Goal: Information Seeking & Learning: Understand process/instructions

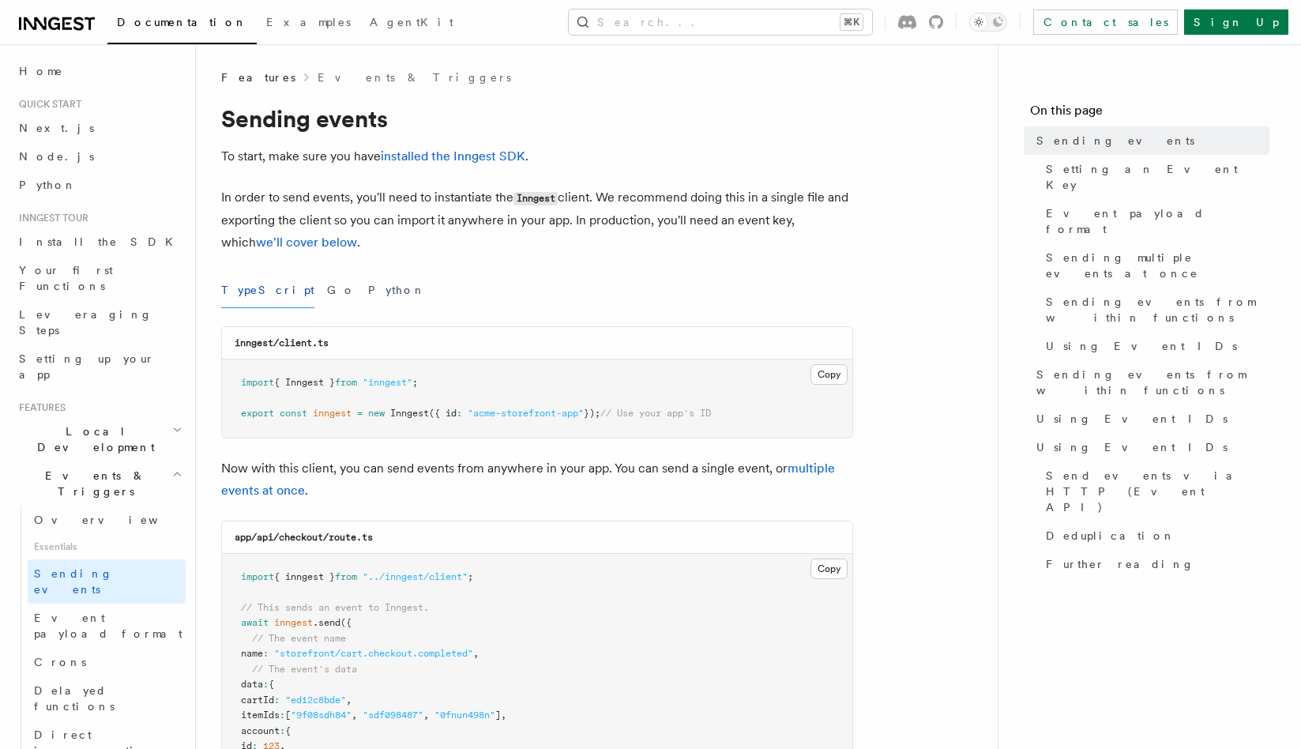
click at [445, 292] on div "TypeScript Go Python" at bounding box center [537, 291] width 632 height 36
click at [1062, 169] on span "Setting an Event Key" at bounding box center [1158, 177] width 224 height 32
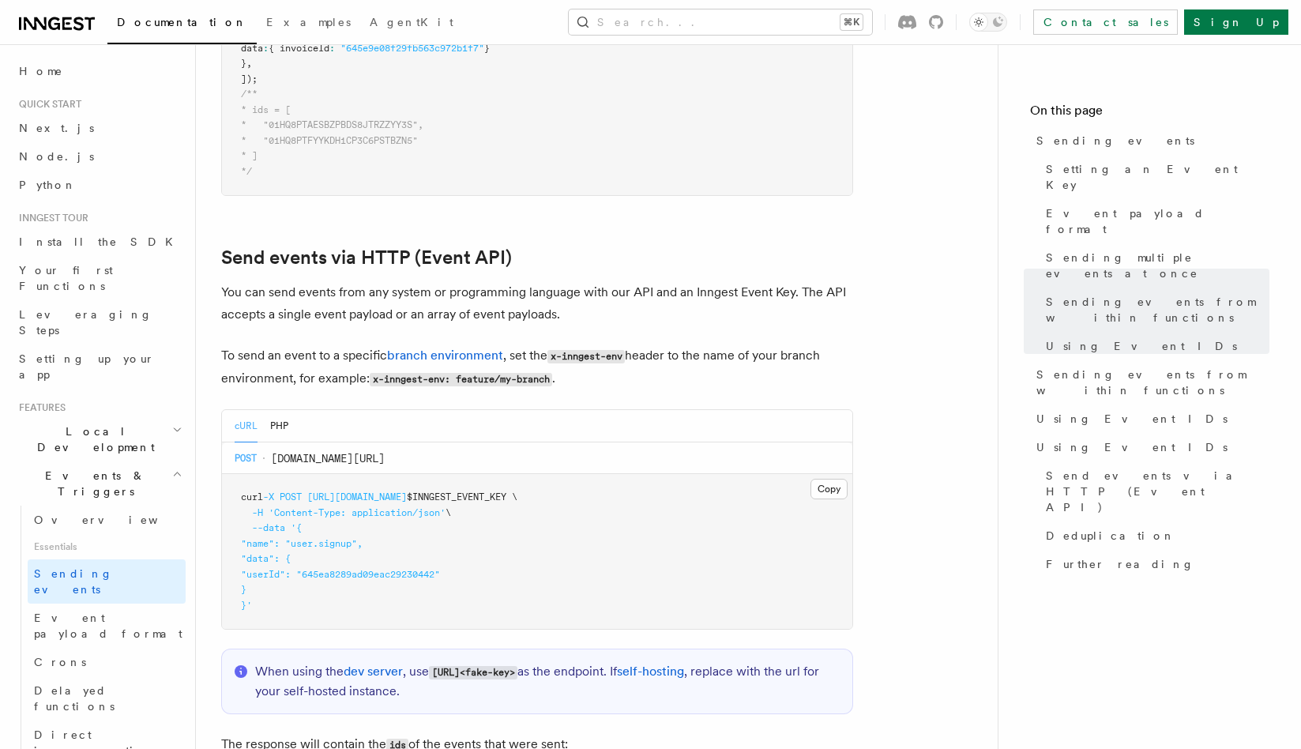
scroll to position [3227, 0]
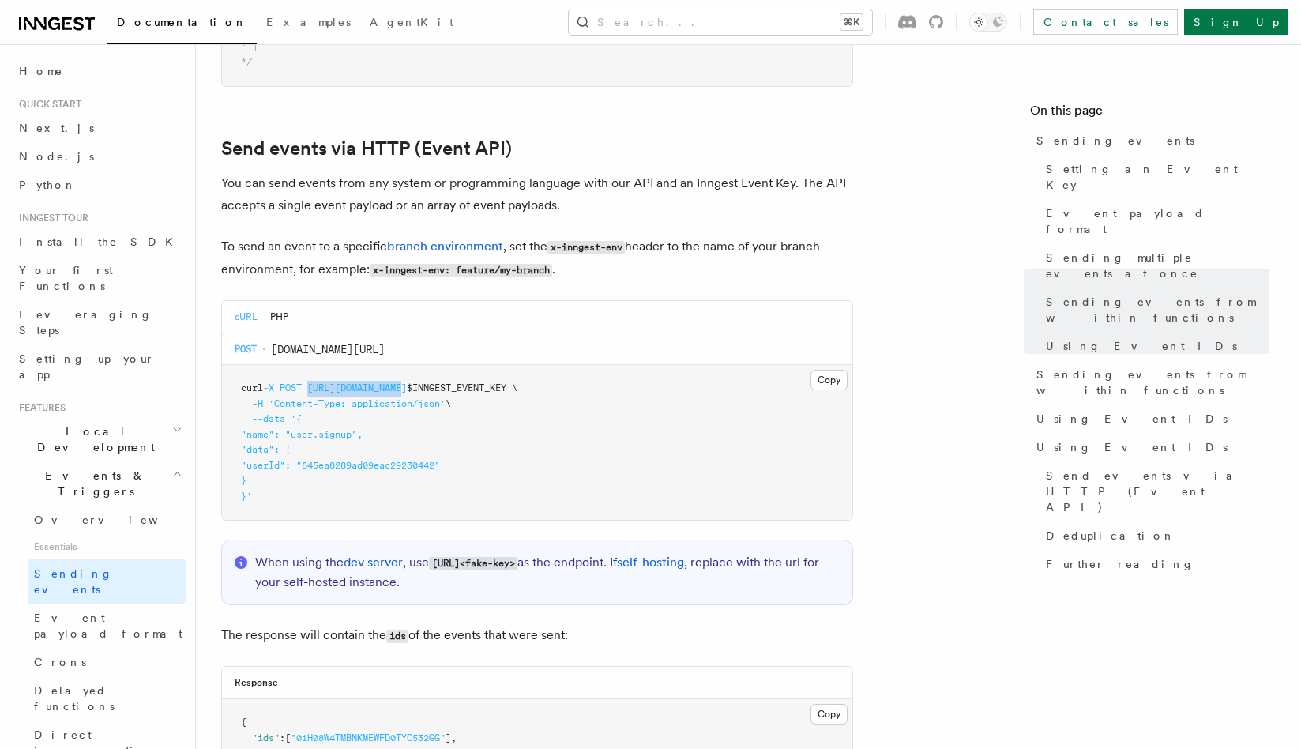
drag, startPoint x: 316, startPoint y: 372, endPoint x: 409, endPoint y: 371, distance: 93.2
click at [407, 382] on span "https://inn.gs/e/" at bounding box center [357, 387] width 100 height 11
copy span "https://inn.gs/e/"
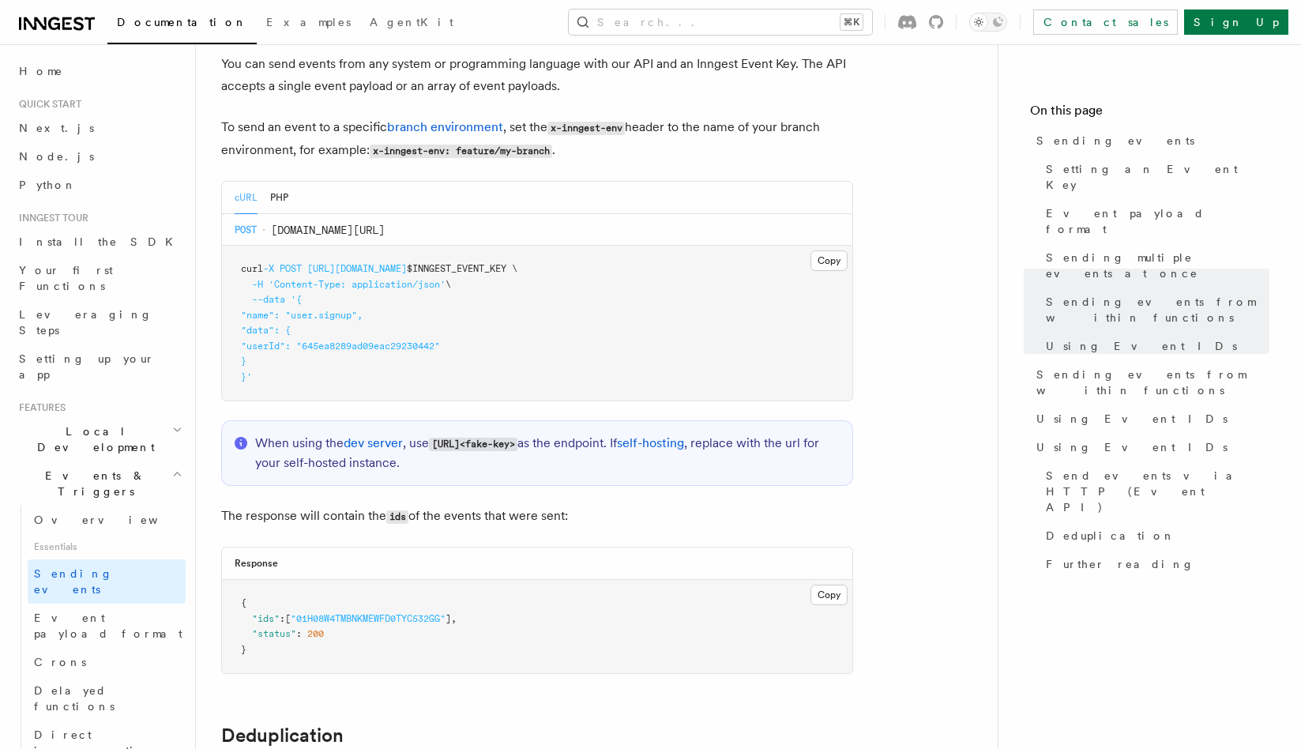
click at [291, 357] on pre "curl -X POST https://inn.gs/e/ $INNGEST_EVENT_KEY \ -H 'Content-Type: applicati…" at bounding box center [537, 323] width 630 height 155
drag, startPoint x: 281, startPoint y: 368, endPoint x: 235, endPoint y: 244, distance: 132.2
click at [235, 246] on pre "curl -X POST https://inn.gs/e/ $INNGEST_EVENT_KEY \ -H 'Content-Type: applicati…" at bounding box center [537, 323] width 630 height 155
copy code "curl -X POST https://inn.gs/e/ $INNGEST_EVENT_KEY \ -H 'Content-Type: applicati…"
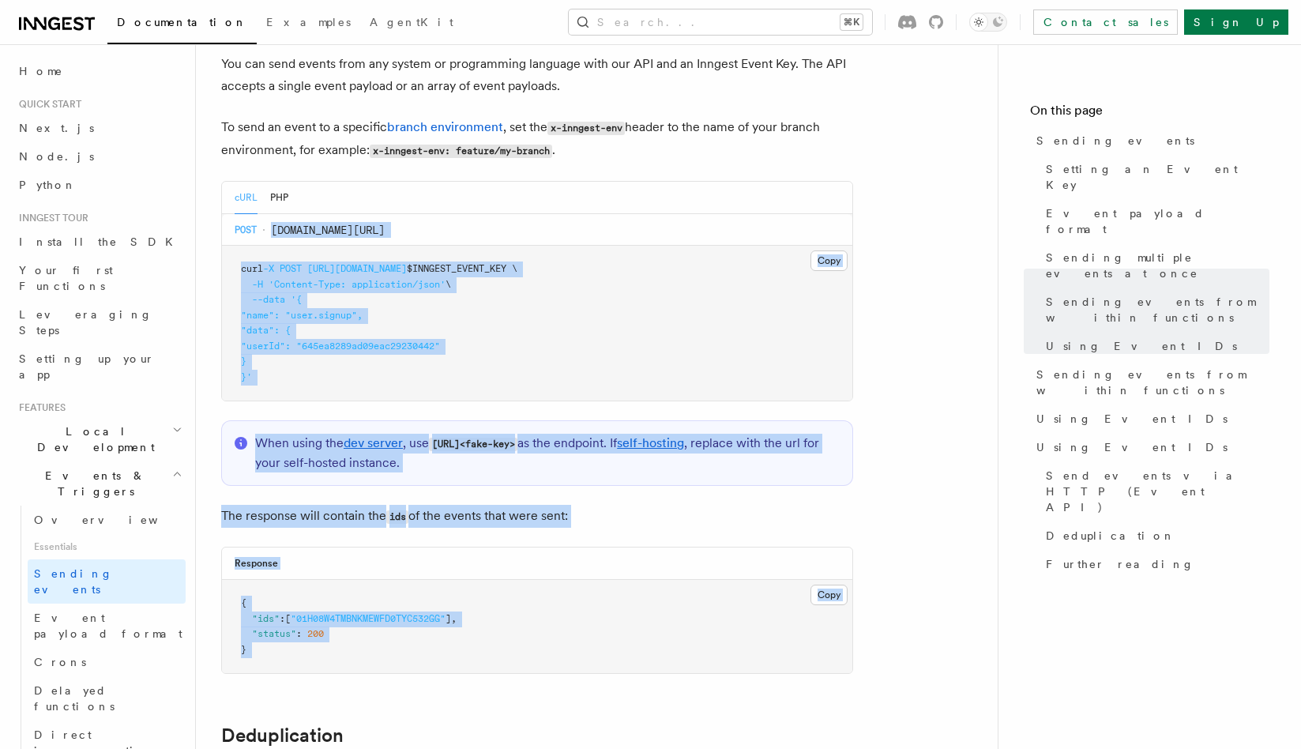
drag, startPoint x: 367, startPoint y: 688, endPoint x: 274, endPoint y: 215, distance: 482.3
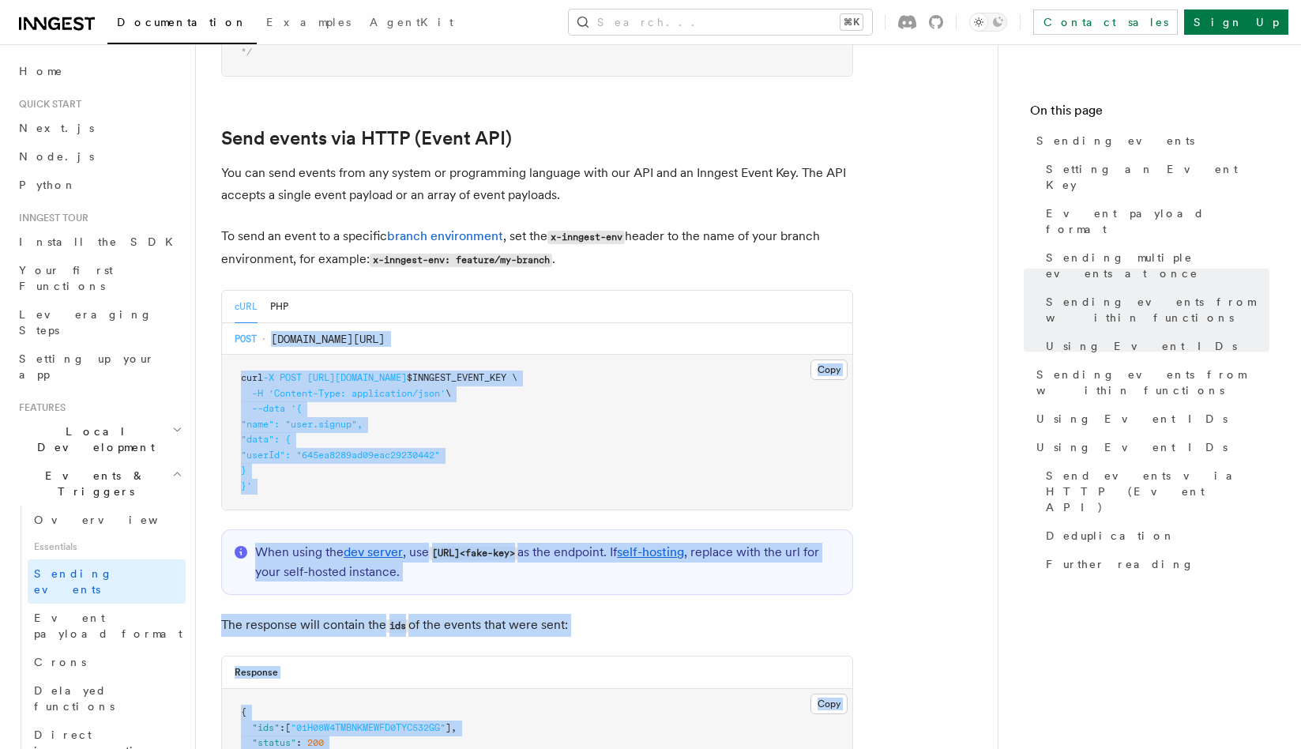
scroll to position [3236, 0]
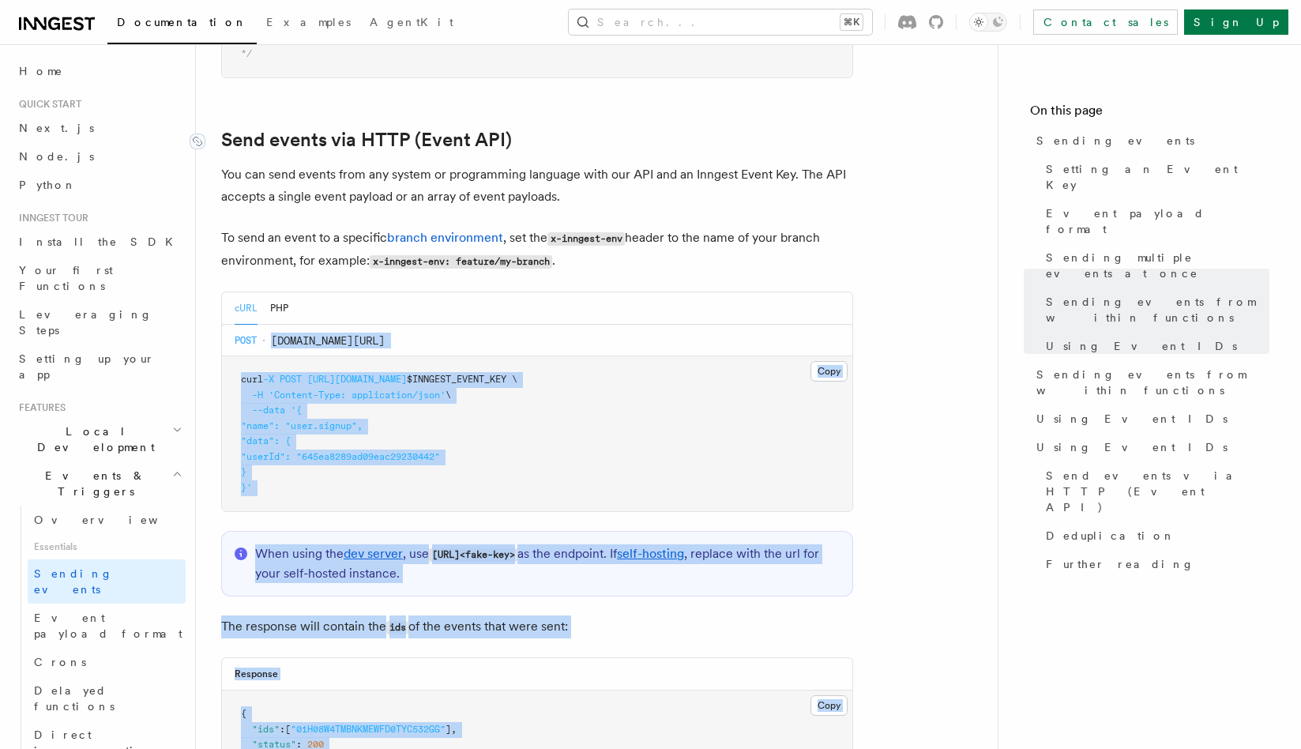
click at [219, 134] on div at bounding box center [206, 142] width 32 height 16
click at [224, 129] on link "Send events via HTTP (Event API)" at bounding box center [366, 140] width 291 height 22
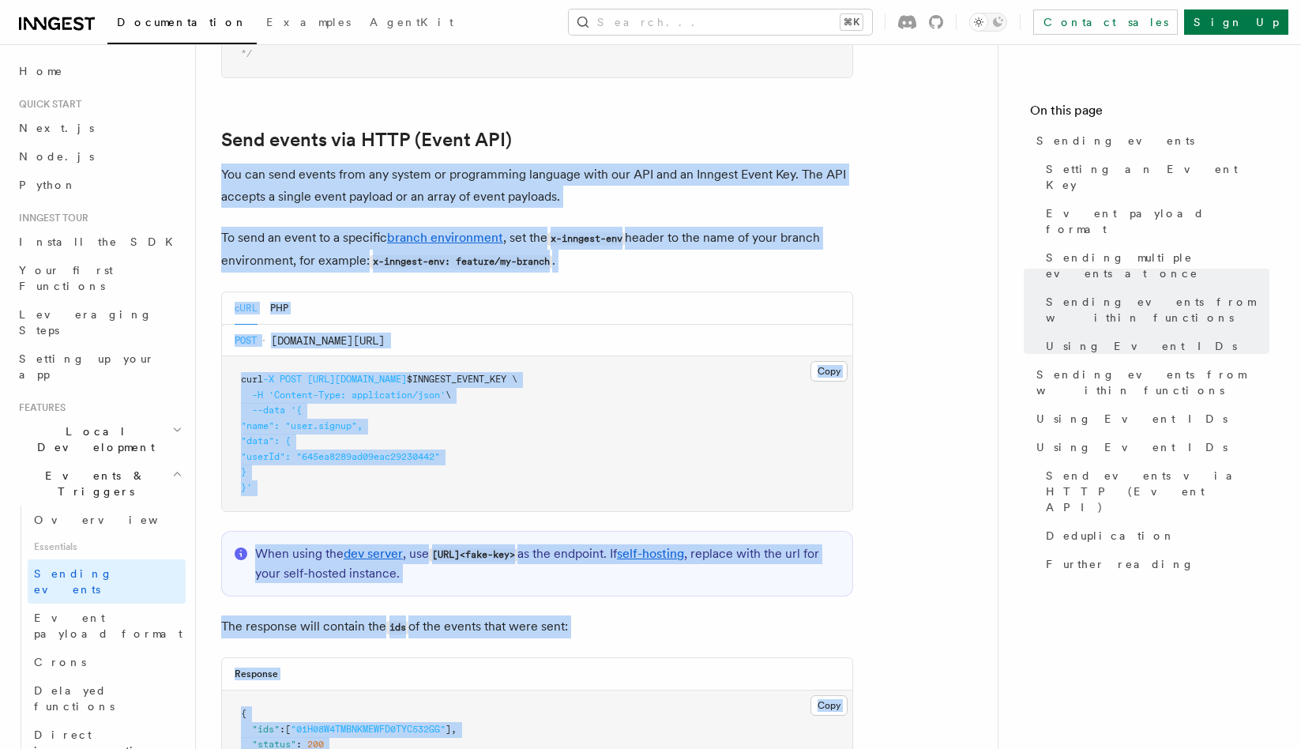
click at [224, 164] on p "You can send events from any system or programming language with our API and an…" at bounding box center [537, 186] width 632 height 44
copy article "You can send events from any system or programming language with our API and an…"
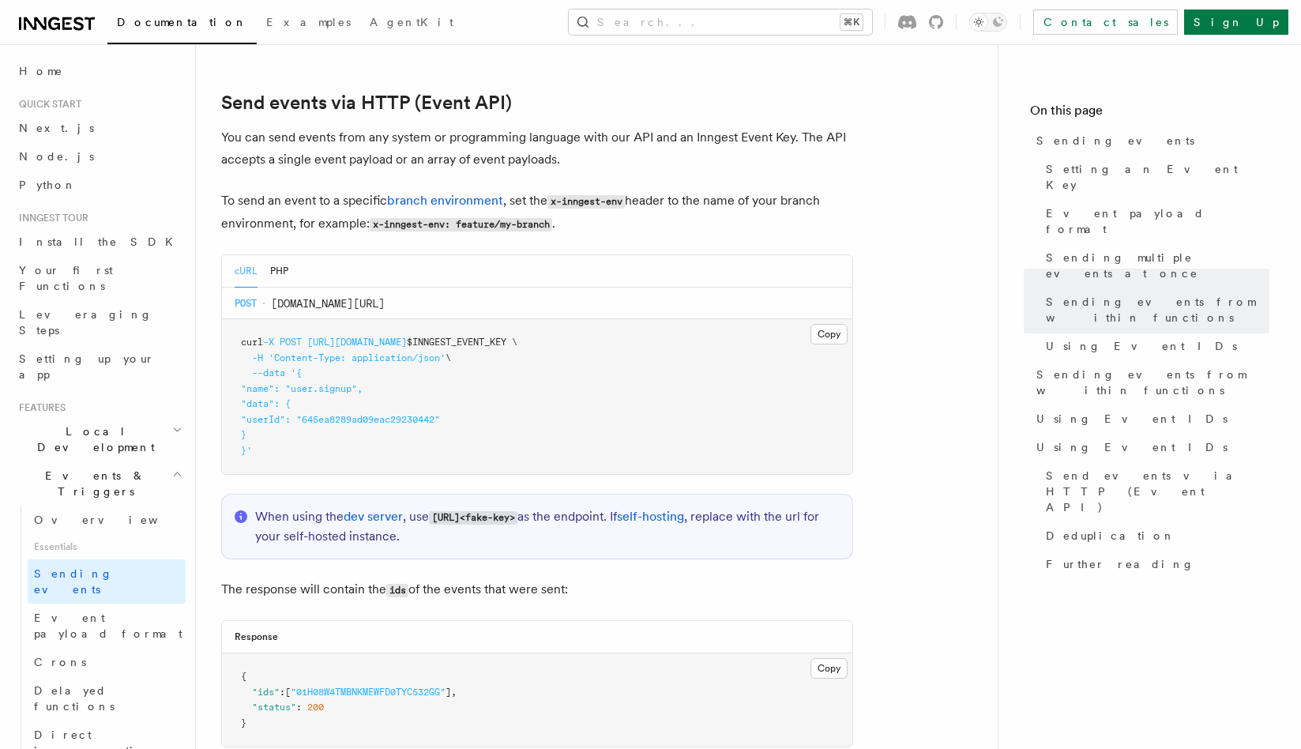
scroll to position [3271, 0]
click at [633, 192] on p "To send an event to a specific branch environment , set the x-inngest-env heade…" at bounding box center [537, 214] width 632 height 46
click at [645, 203] on p "To send an event to a specific branch environment , set the x-inngest-env heade…" at bounding box center [537, 214] width 632 height 46
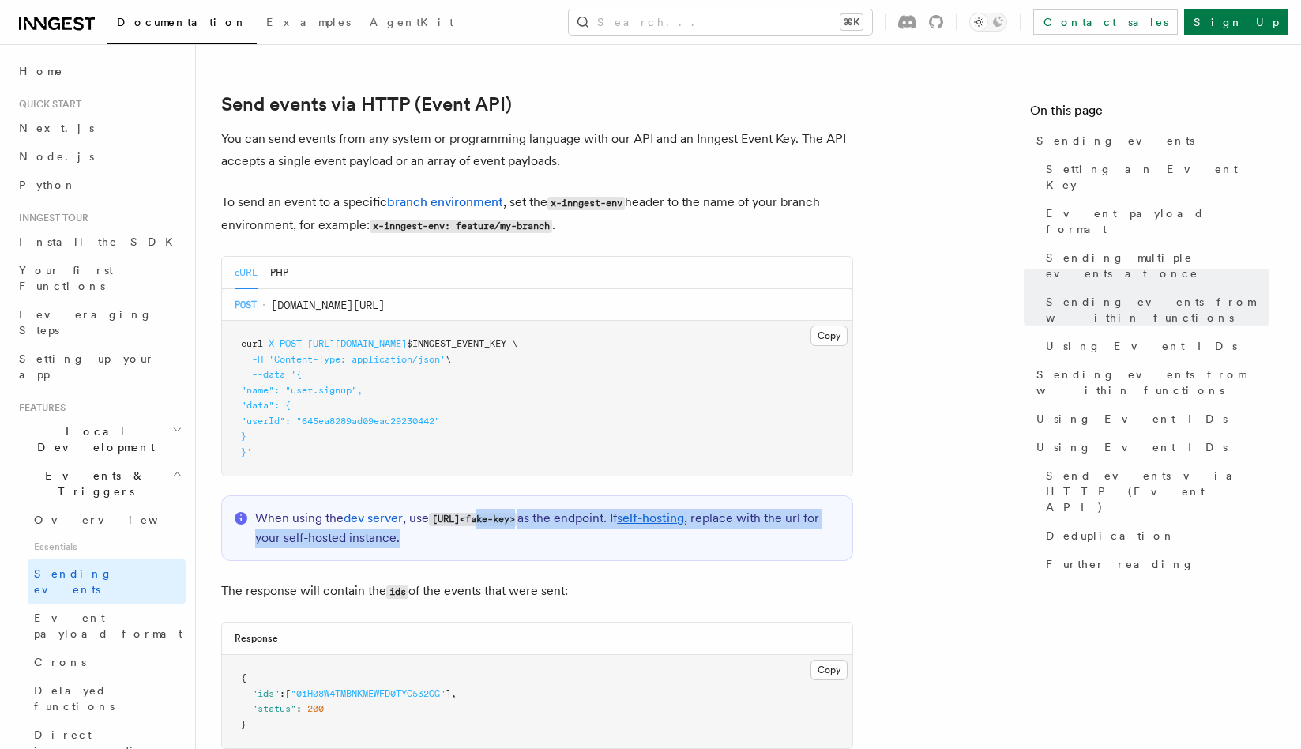
drag, startPoint x: 481, startPoint y: 509, endPoint x: 671, endPoint y: 528, distance: 190.6
click at [671, 528] on p "When using the dev server , use http://localhost:8288/e/<fake-key> as the endpo…" at bounding box center [547, 528] width 585 height 39
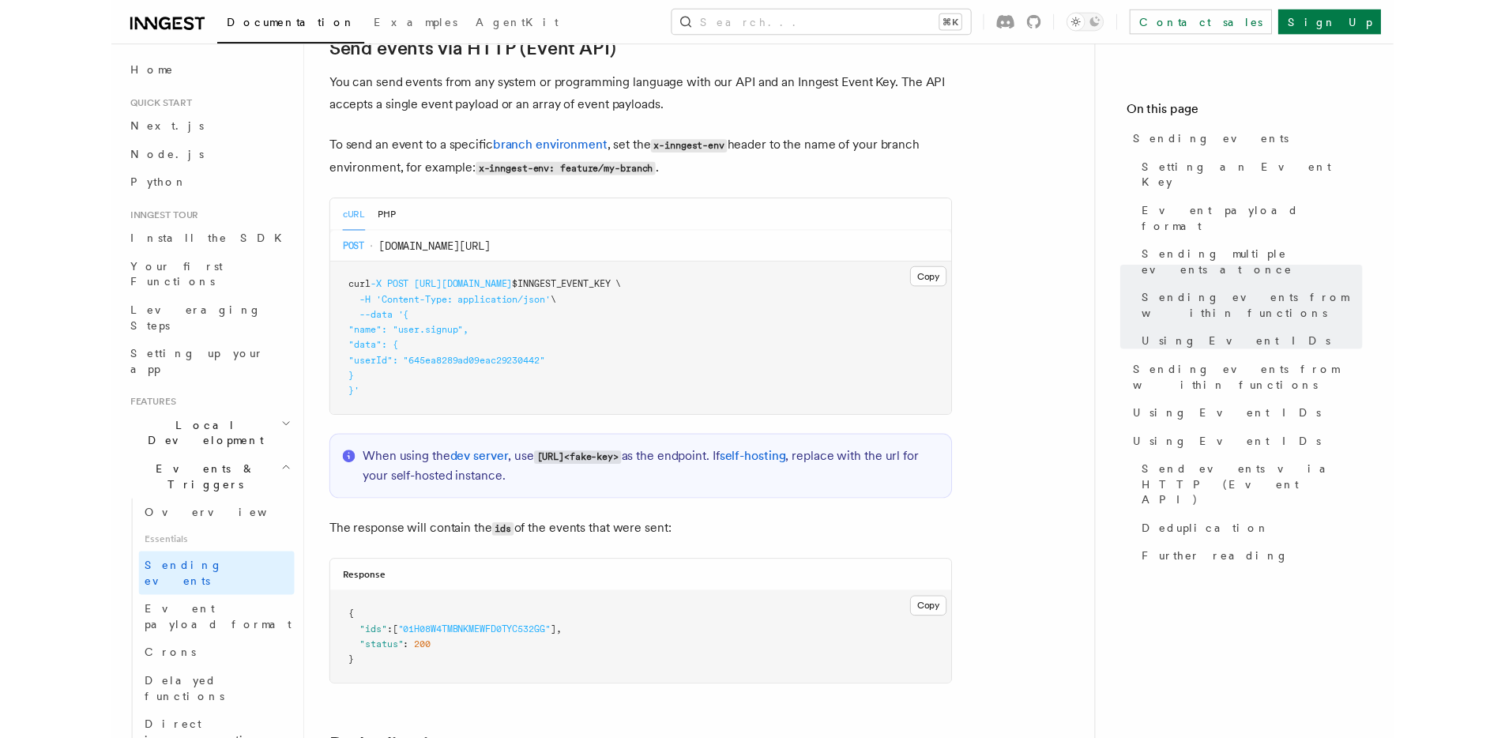
scroll to position [3328, 0]
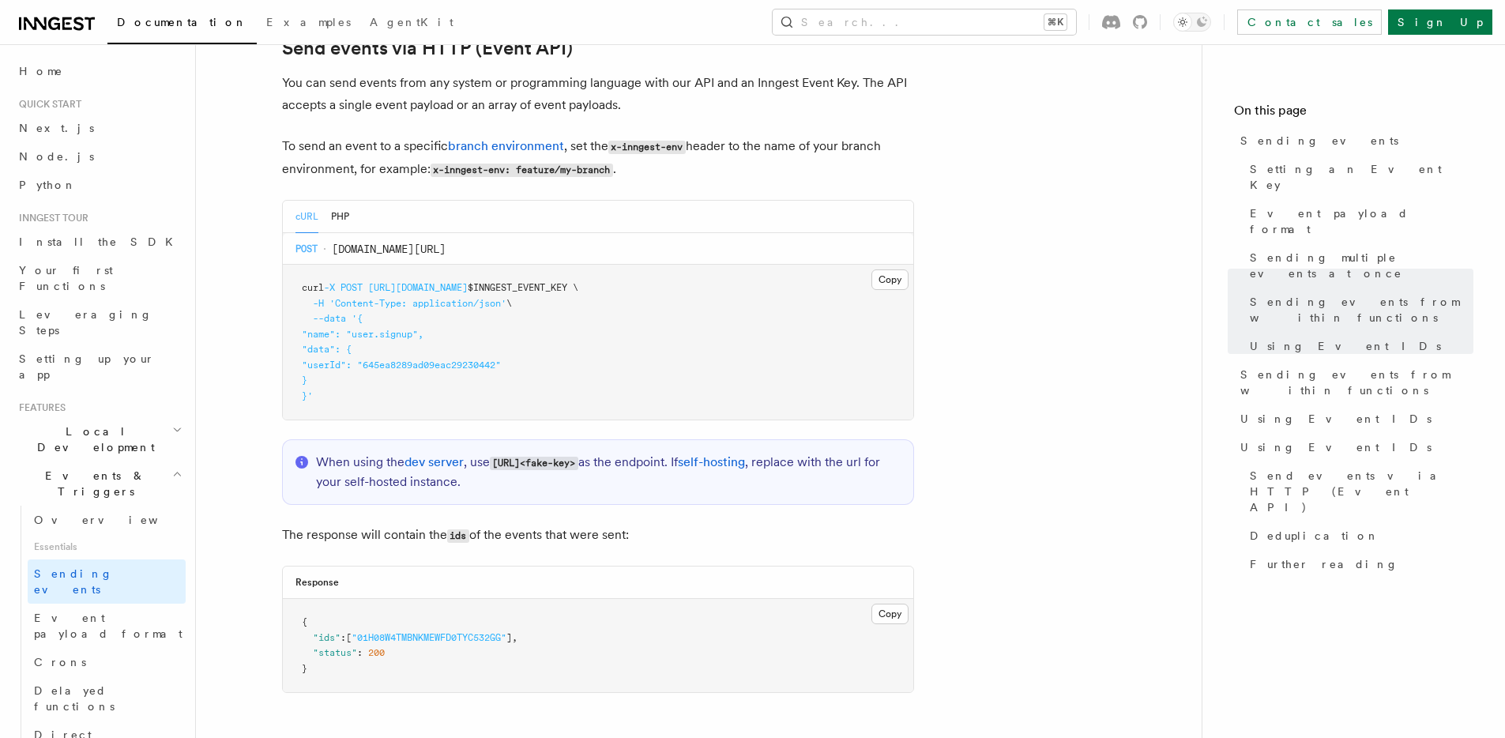
click at [821, 155] on p "To send an event to a specific branch environment , set the x-inngest-env heade…" at bounding box center [598, 158] width 632 height 46
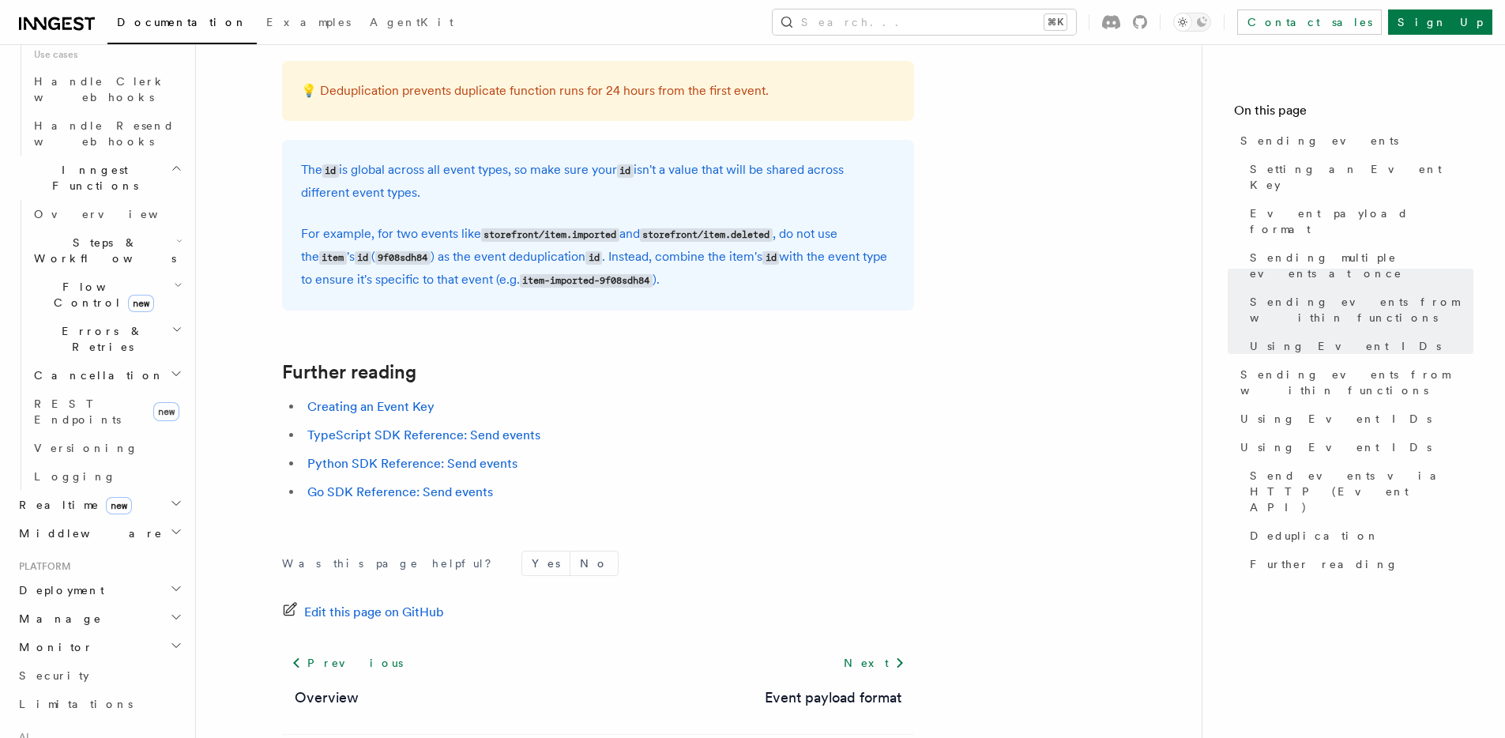
scroll to position [4321, 0]
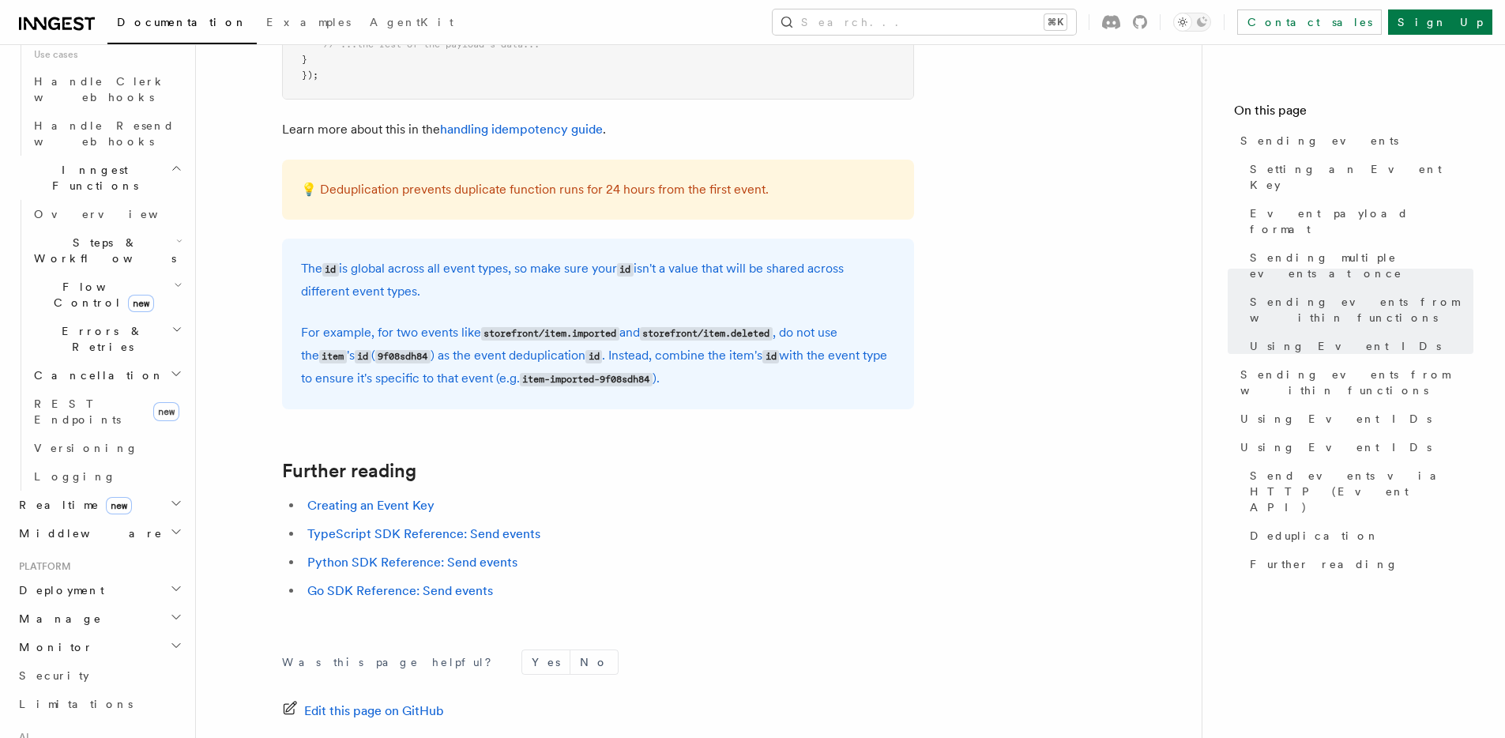
click at [718, 299] on p "The id is global across all event types, so make sure your id isn't a value tha…" at bounding box center [598, 280] width 594 height 45
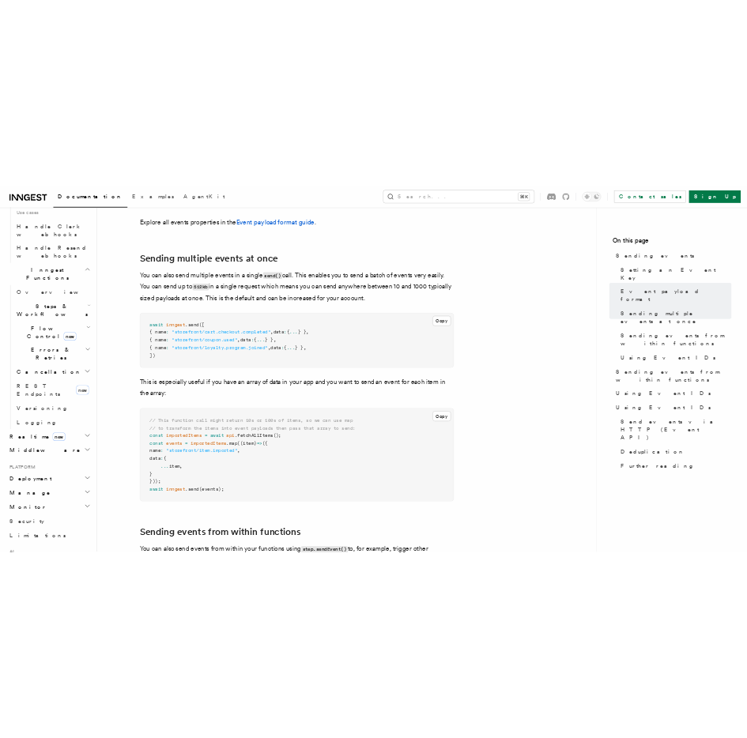
scroll to position [1795, 0]
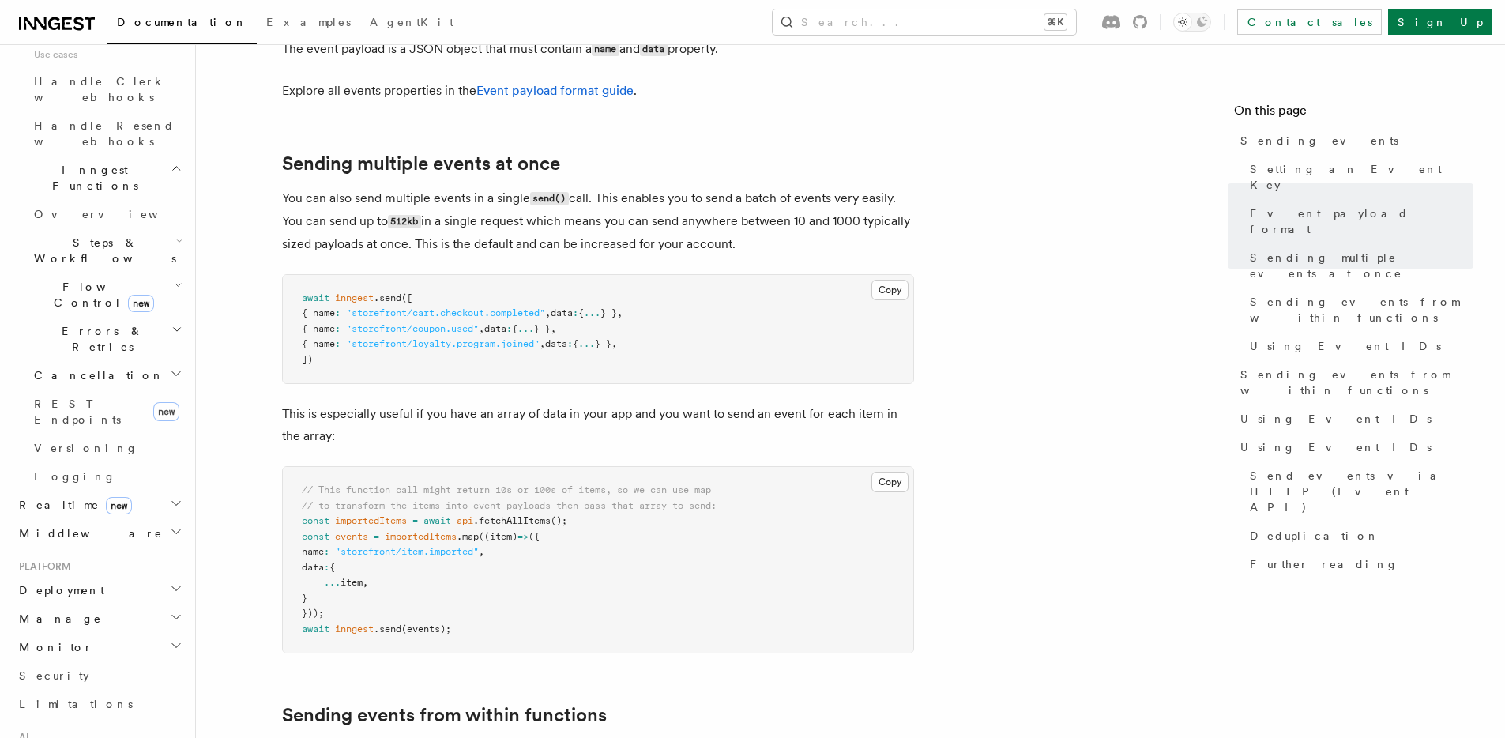
drag, startPoint x: 453, startPoint y: 201, endPoint x: 743, endPoint y: 217, distance: 291.2
click at [743, 217] on p "You can also send multiple events in a single send() call. This enables you to …" at bounding box center [598, 221] width 632 height 68
click at [290, 217] on p "You can also send multiple events in a single send() call. This enables you to …" at bounding box center [598, 221] width 632 height 68
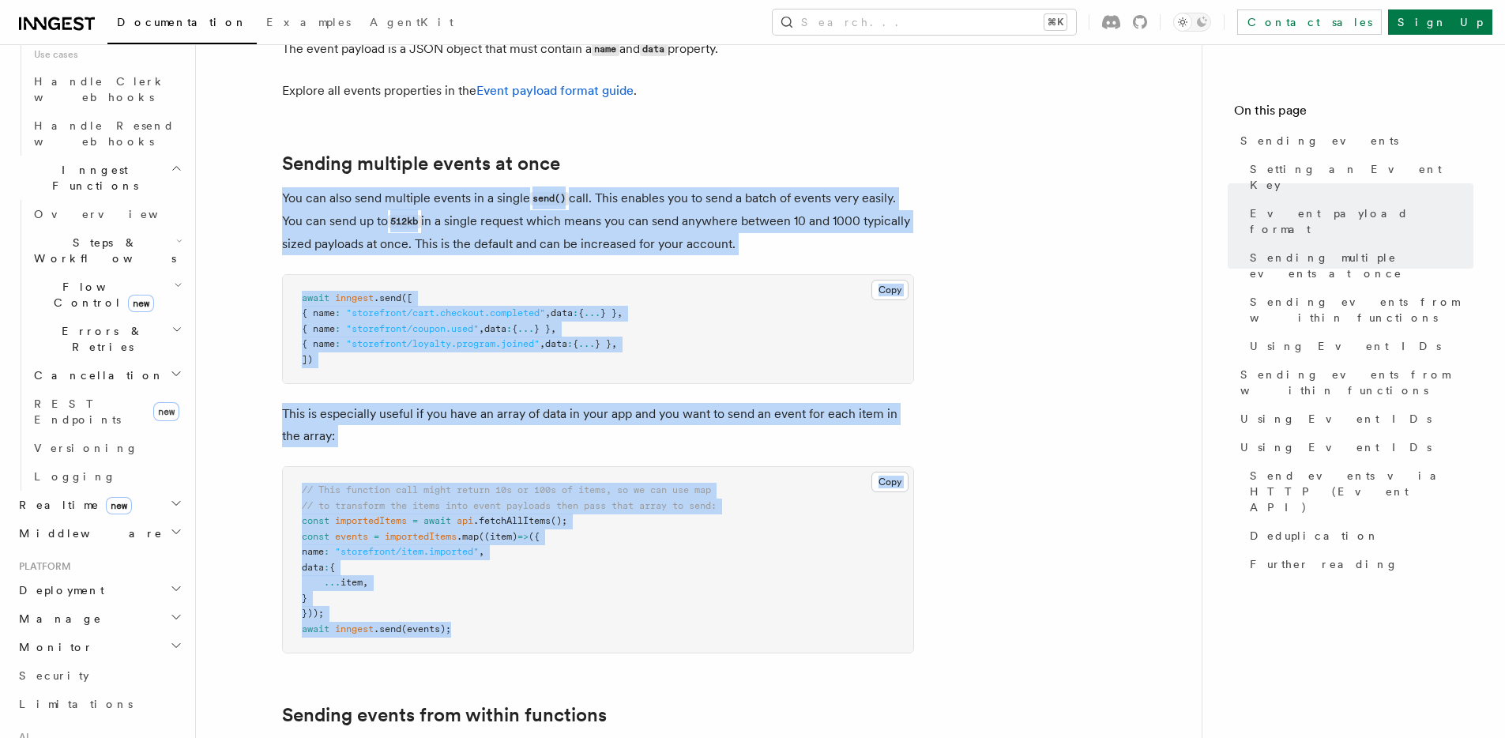
drag, startPoint x: 284, startPoint y: 171, endPoint x: 789, endPoint y: 604, distance: 665.6
copy article "You can also send multiple events in a single send() call. This enables you to …"
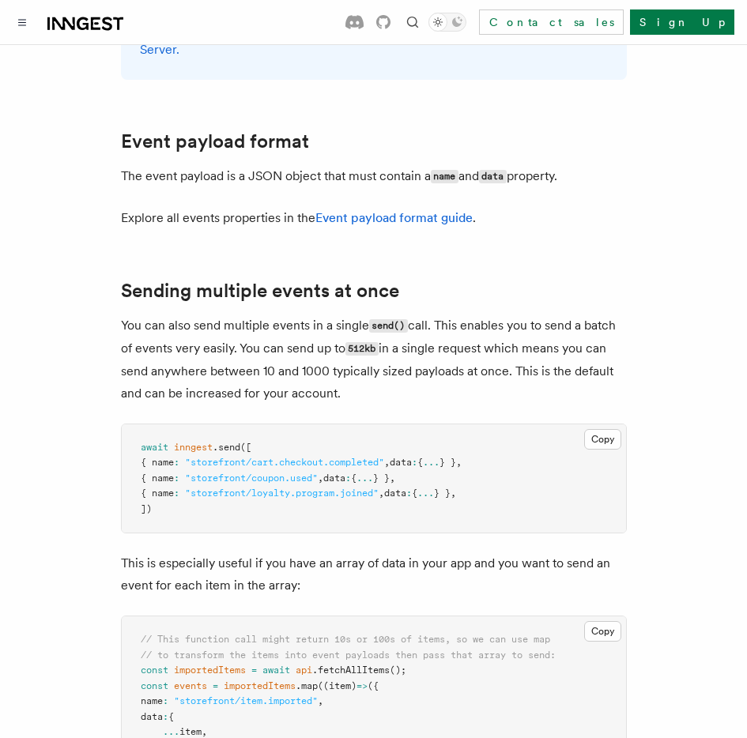
scroll to position [174, 0]
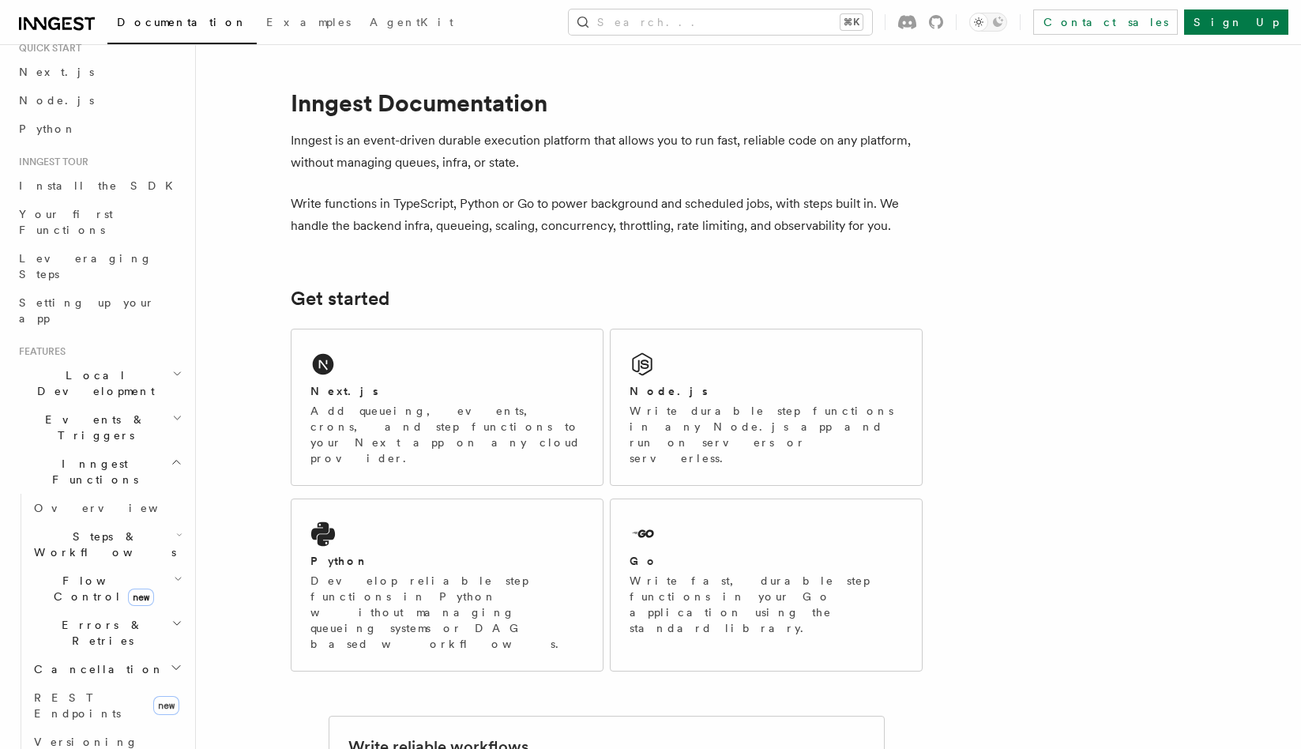
scroll to position [58, 0]
click at [136, 404] on h2 "Events & Triggers" at bounding box center [99, 426] width 173 height 44
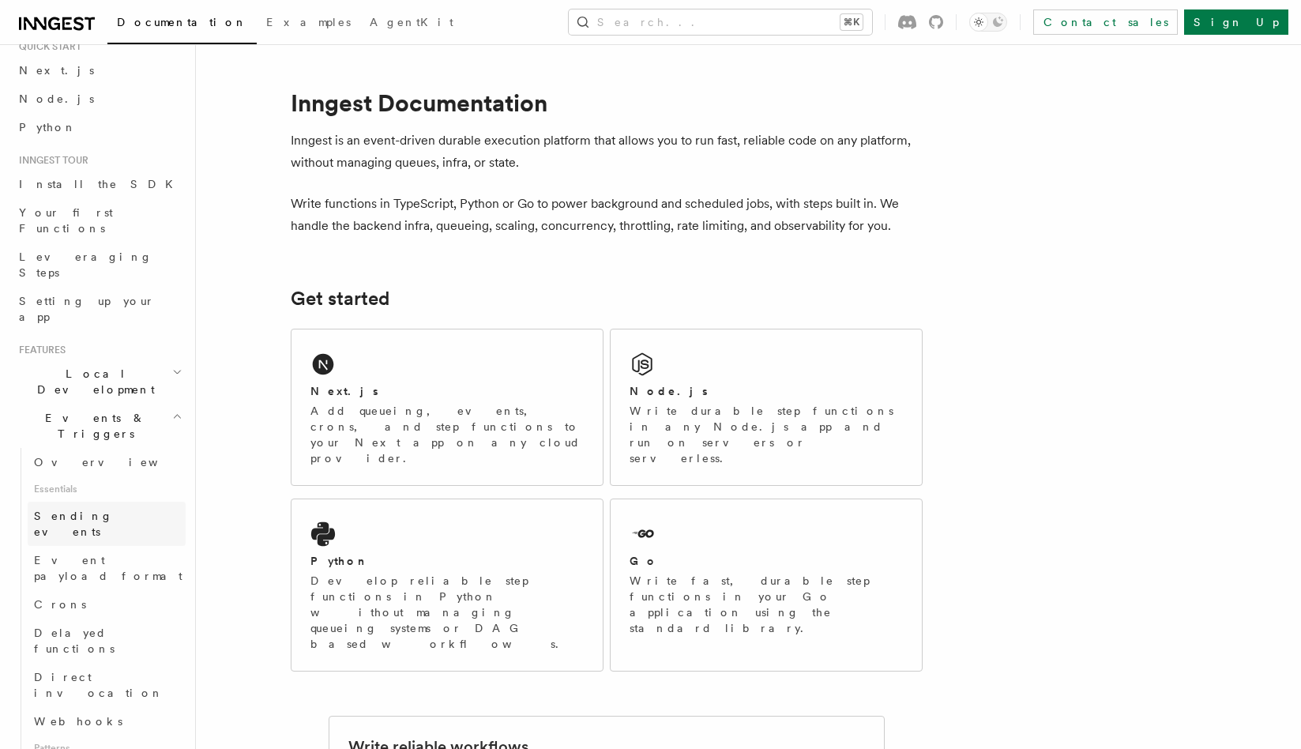
click at [122, 502] on link "Sending events" at bounding box center [107, 524] width 158 height 44
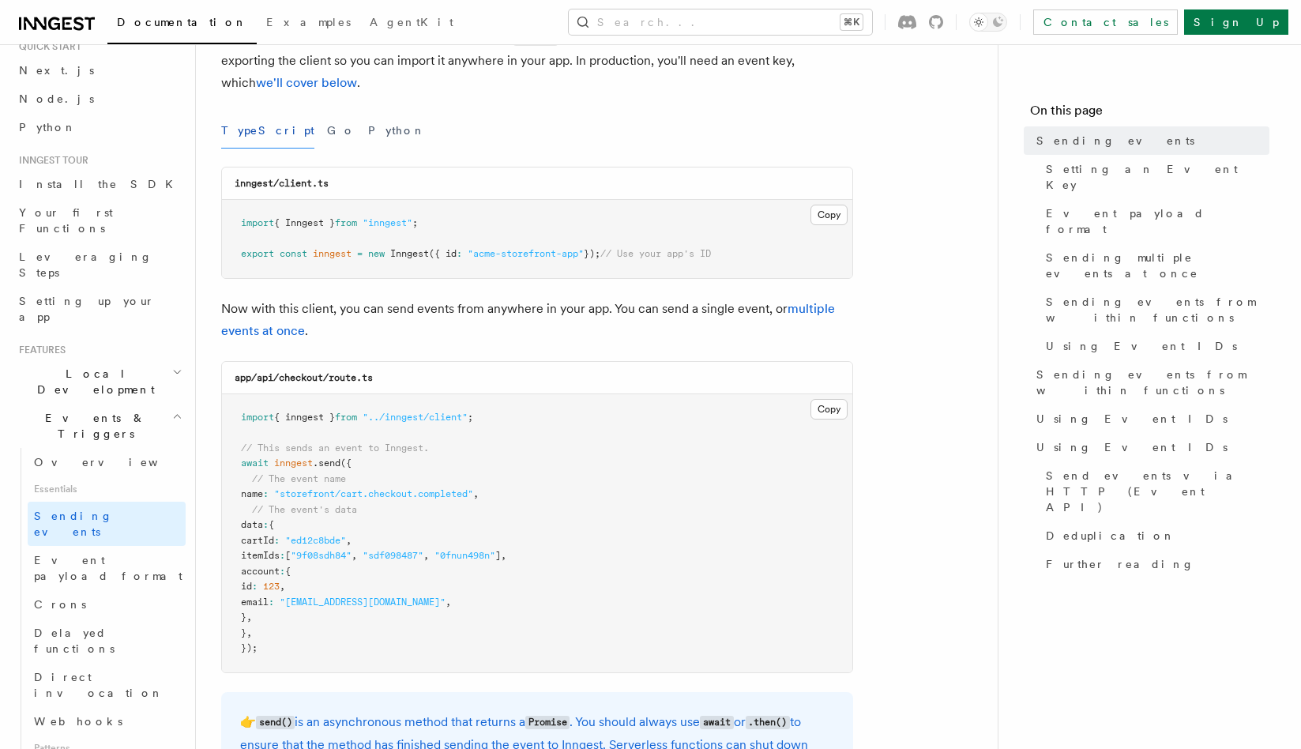
scroll to position [328, 0]
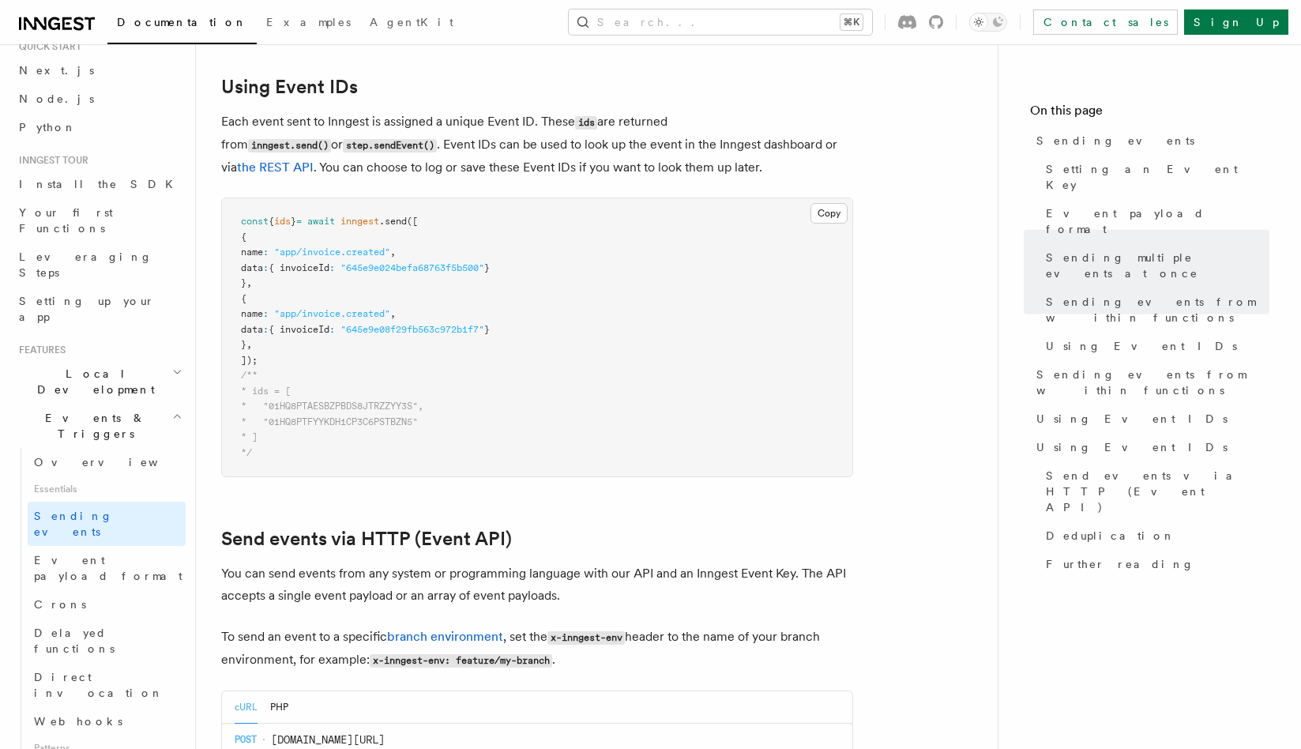
scroll to position [3324, 0]
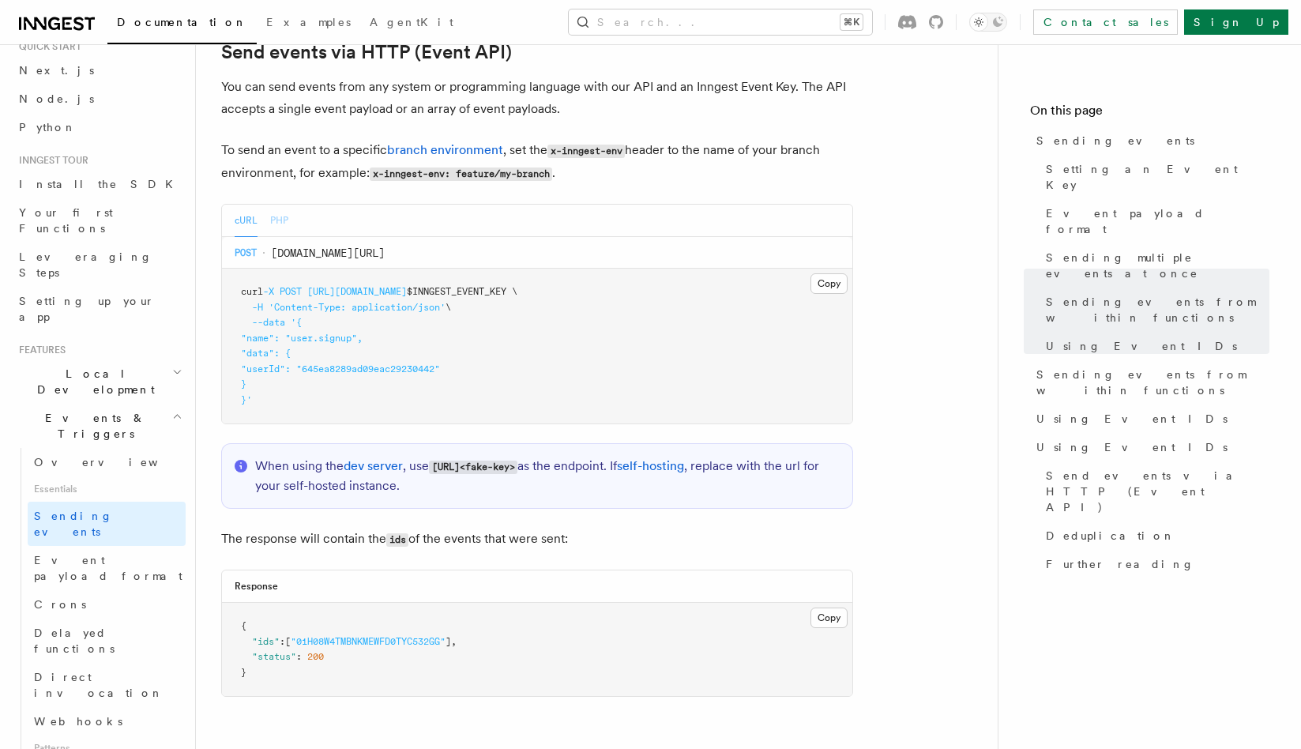
click at [279, 205] on button "PHP" at bounding box center [279, 221] width 18 height 32
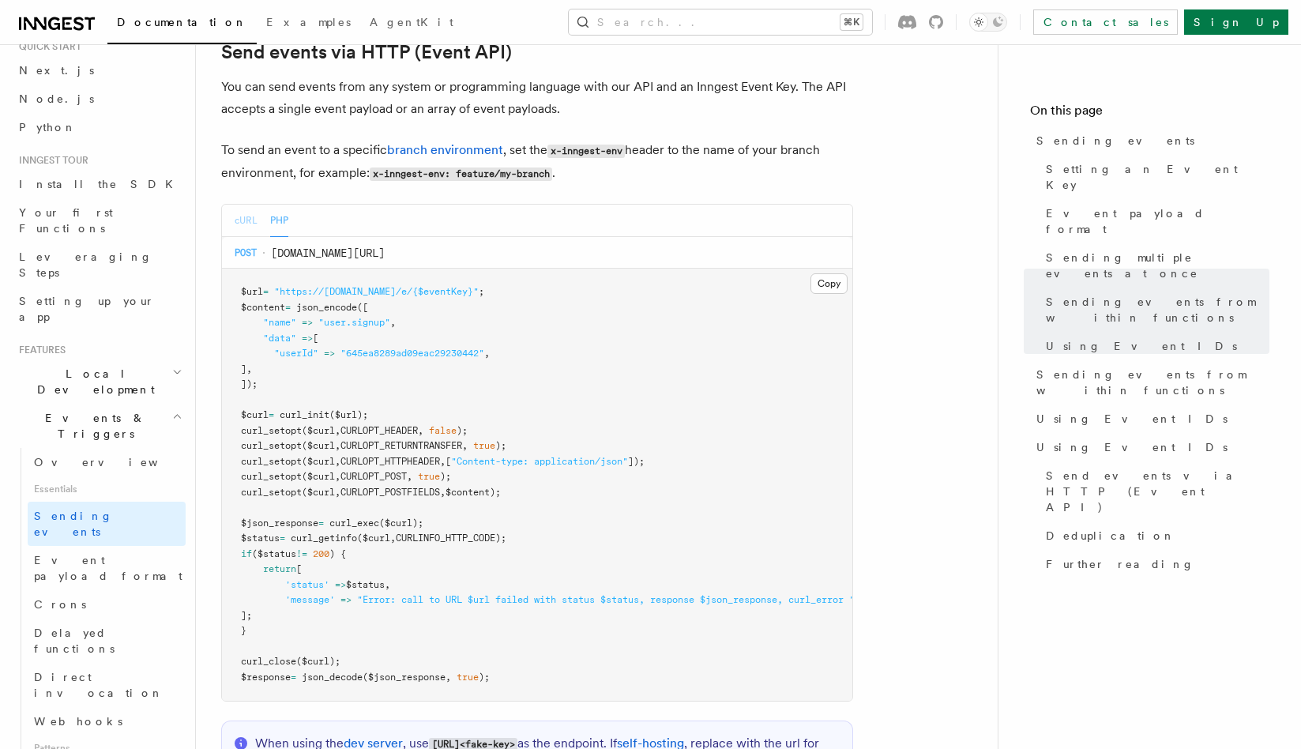
click at [246, 206] on button "cURL" at bounding box center [246, 221] width 23 height 32
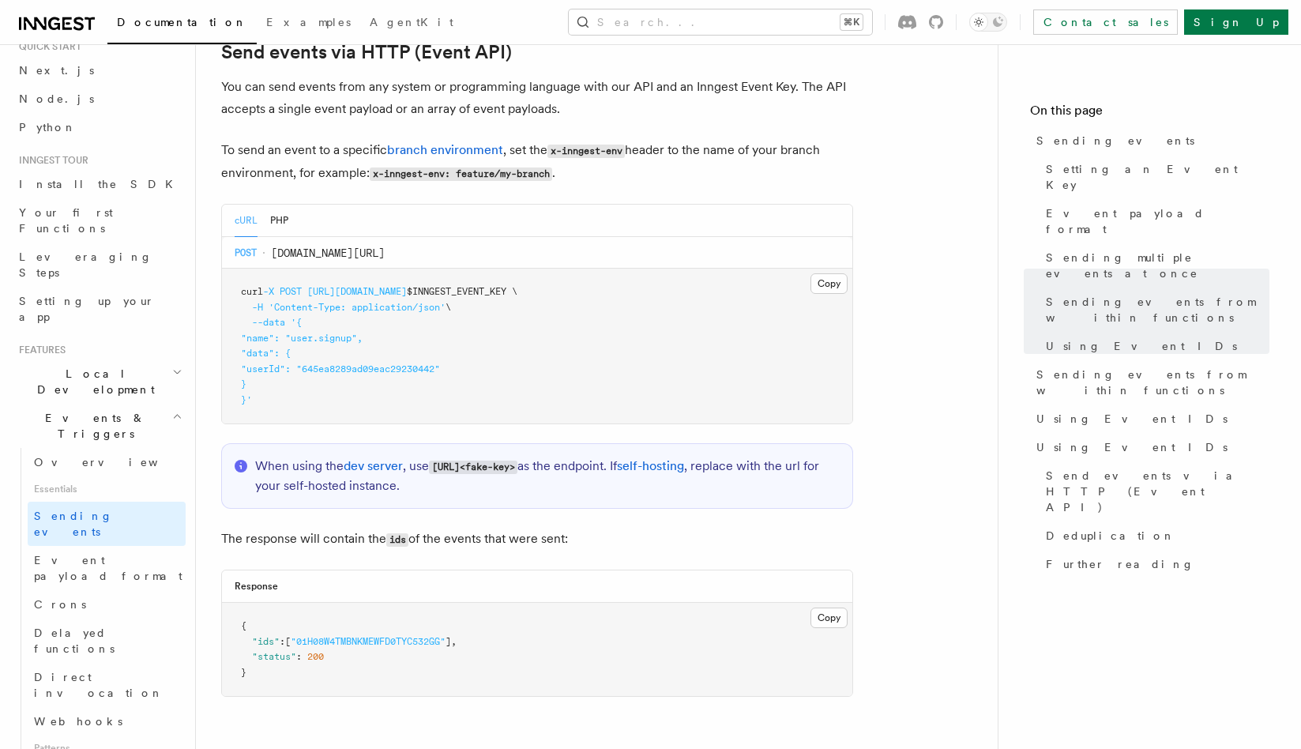
scroll to position [3575, 0]
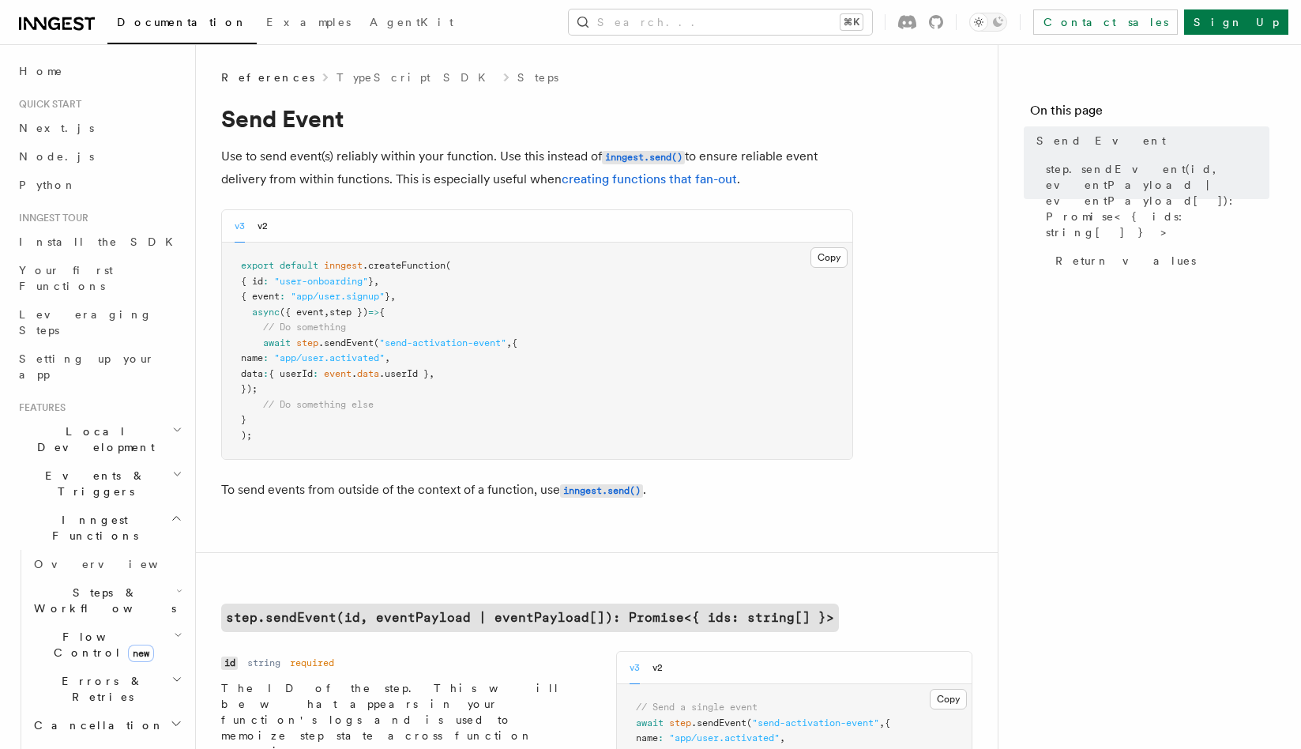
click at [711, 483] on p "To send events from outside of the context of a function, use inngest.send() ." at bounding box center [537, 490] width 632 height 23
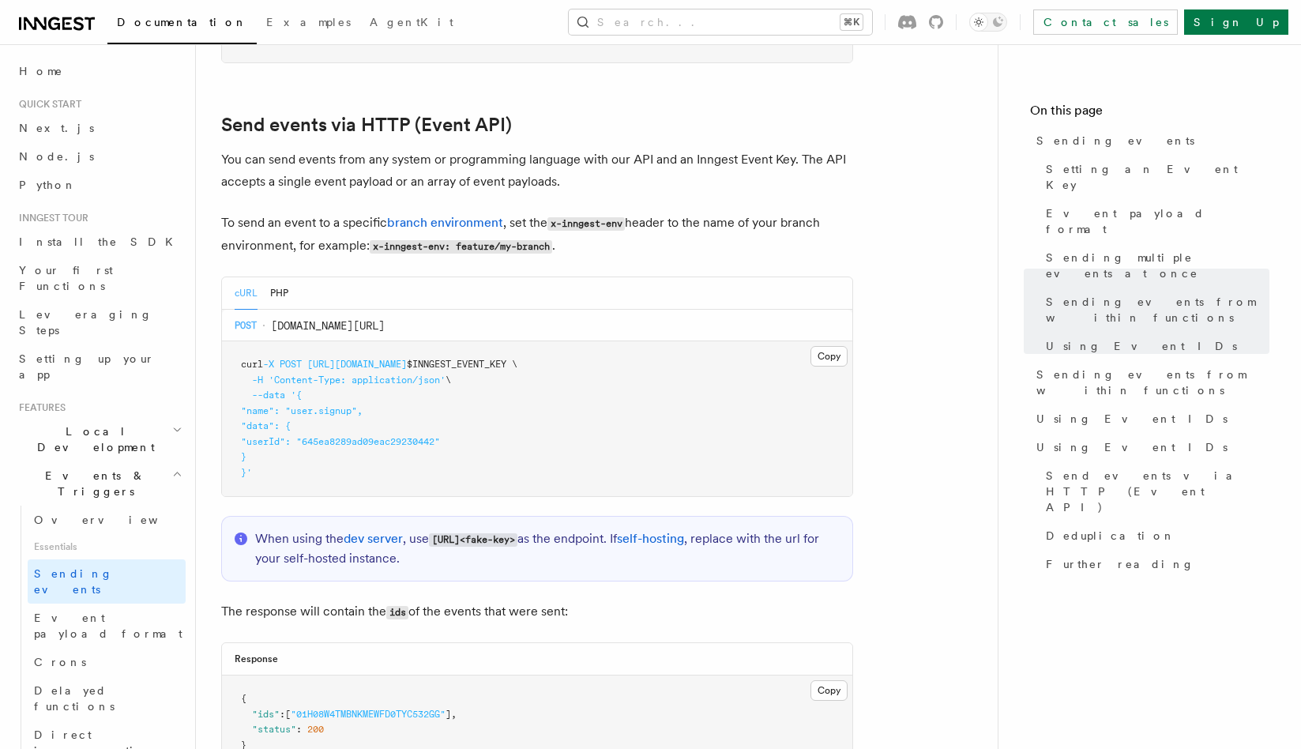
scroll to position [3269, 0]
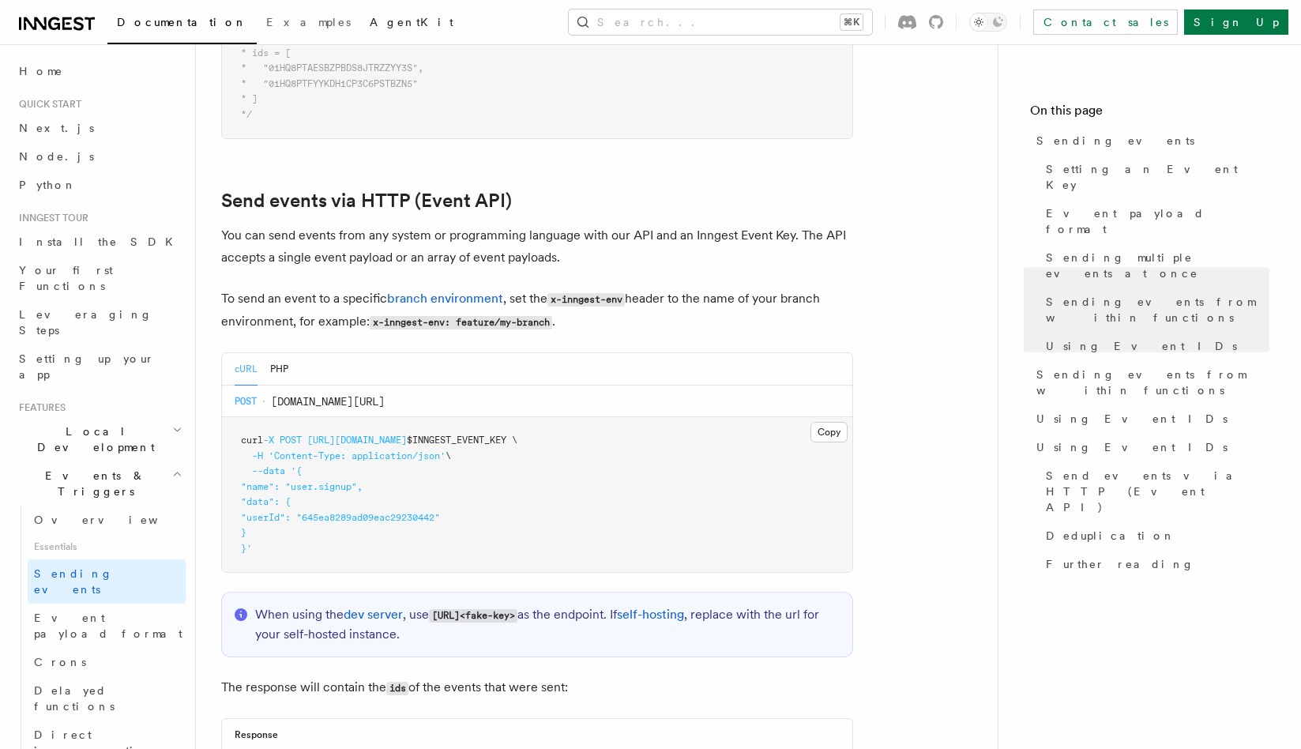
scroll to position [3227, 0]
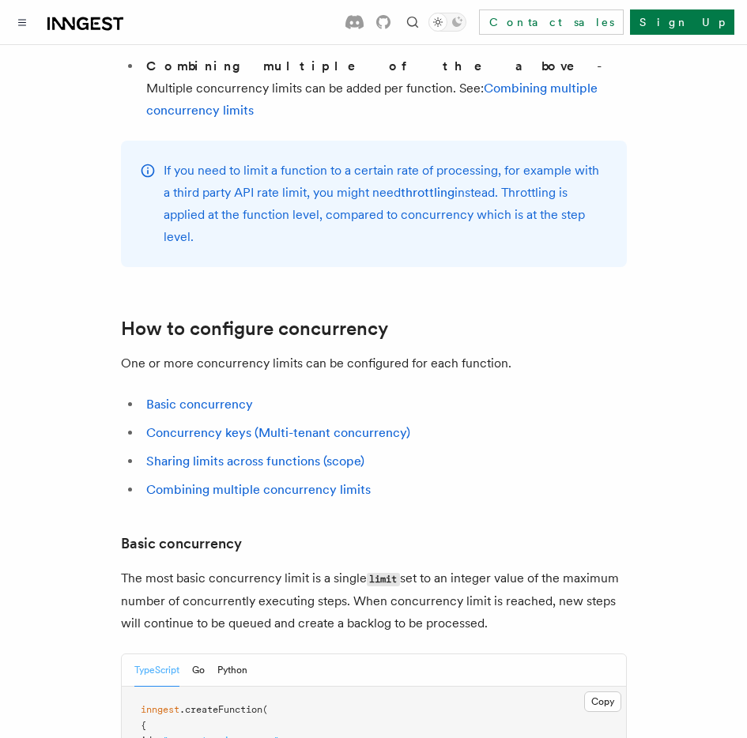
scroll to position [748, 0]
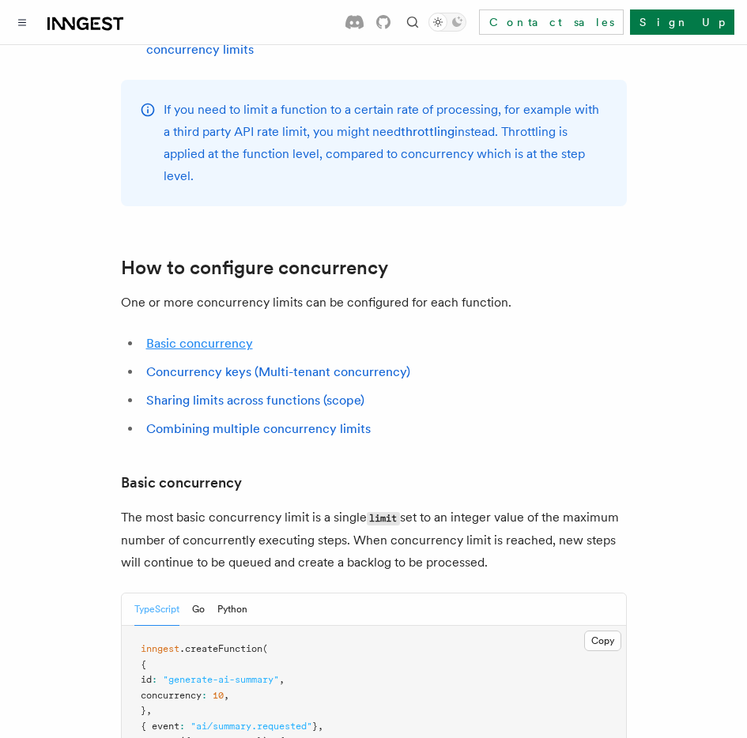
click at [212, 336] on link "Basic concurrency" at bounding box center [199, 343] width 107 height 15
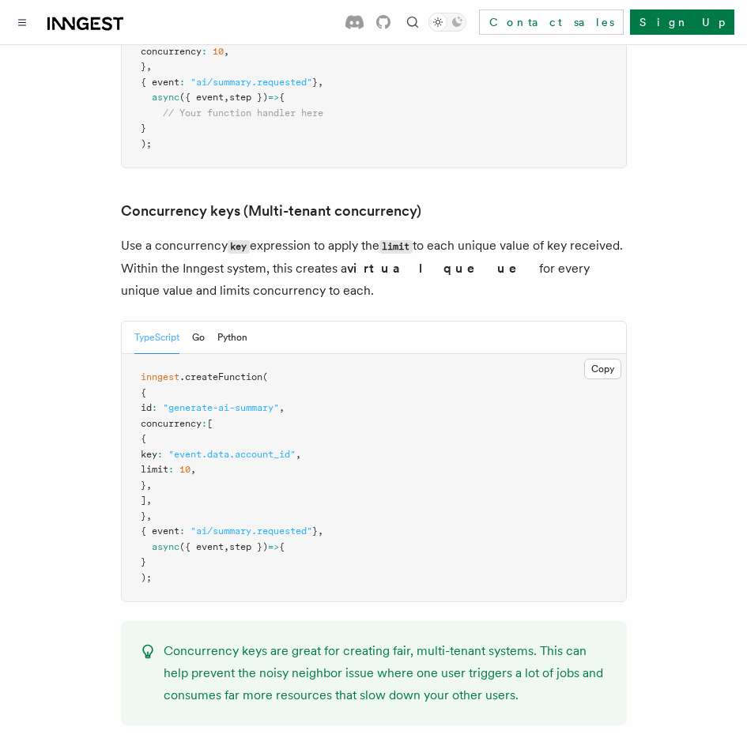
scroll to position [1432, 0]
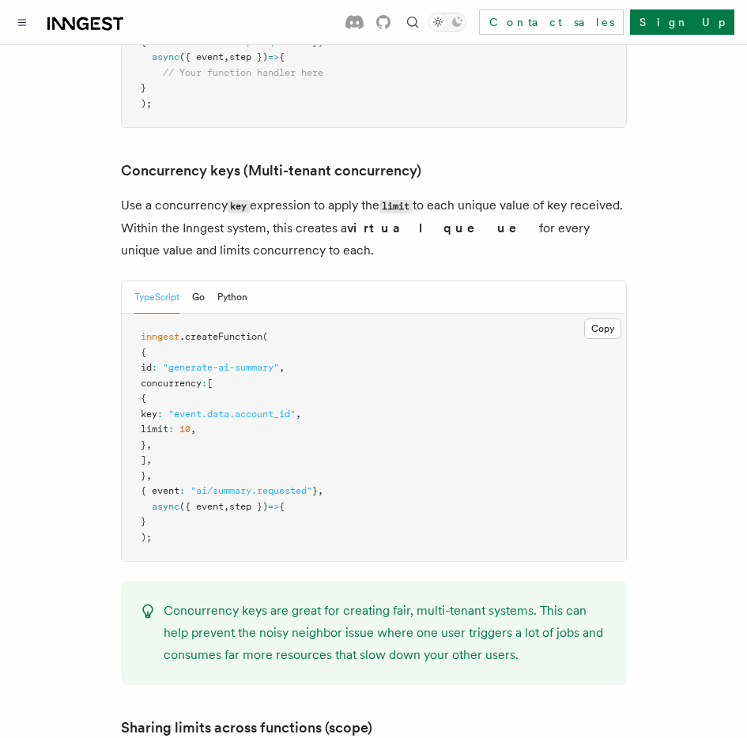
drag, startPoint x: 347, startPoint y: 162, endPoint x: 68, endPoint y: 126, distance: 281.1
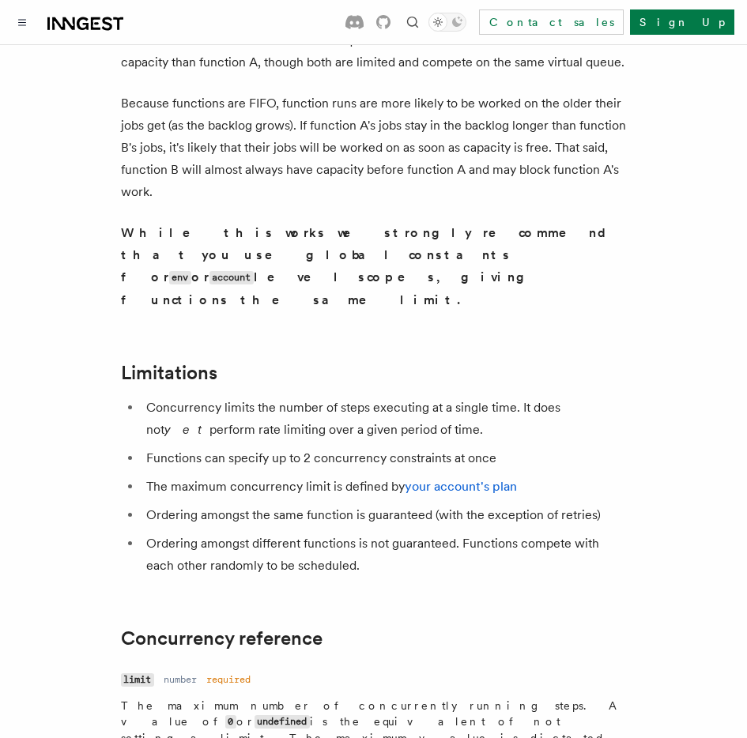
scroll to position [5239, 0]
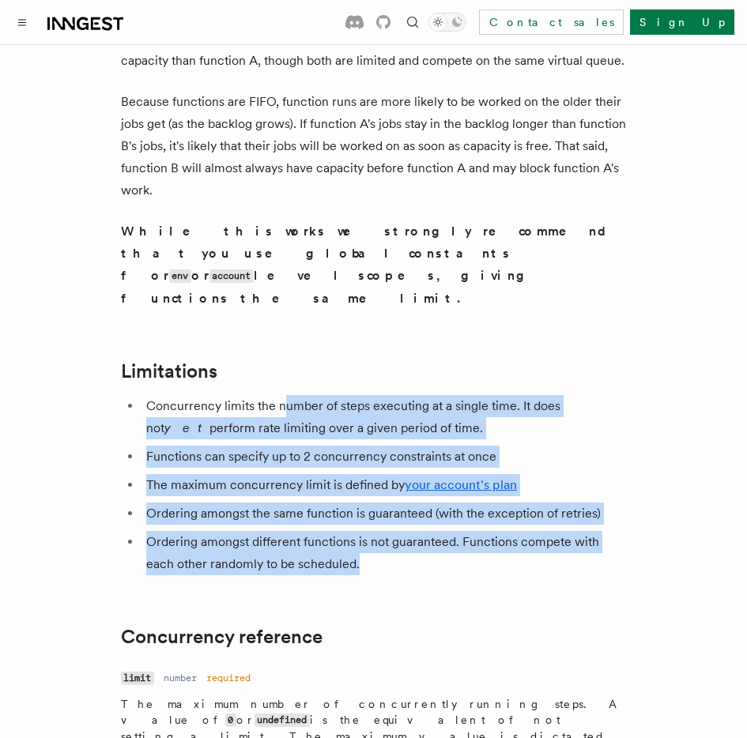
drag, startPoint x: 284, startPoint y: 157, endPoint x: 379, endPoint y: 315, distance: 184.7
click at [379, 395] on ul "Concurrency limits the number of steps executing at a single time. It does not …" at bounding box center [374, 485] width 506 height 180
click at [376, 531] on li "Ordering amongst different functions is not guaranteed. Functions compete with …" at bounding box center [383, 553] width 485 height 44
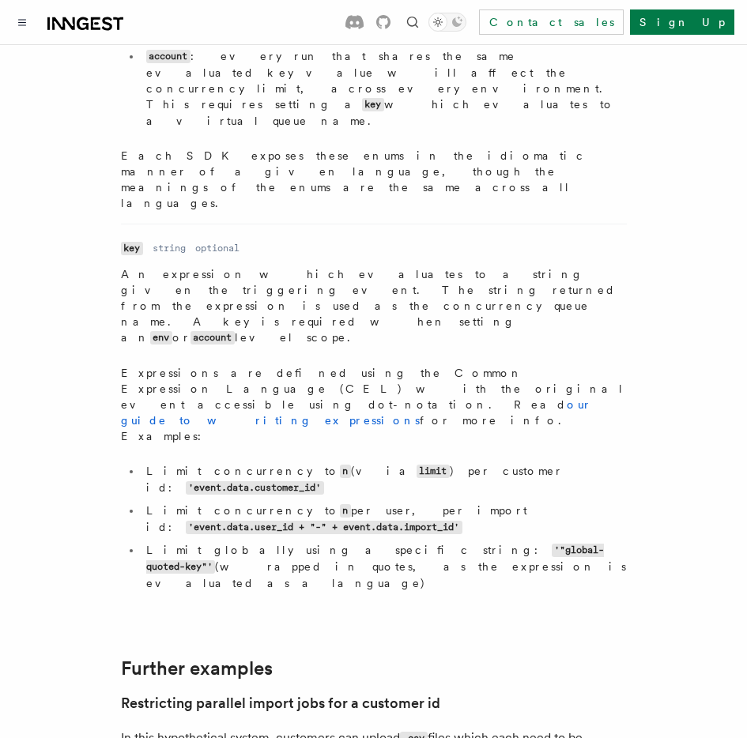
scroll to position [6627, 0]
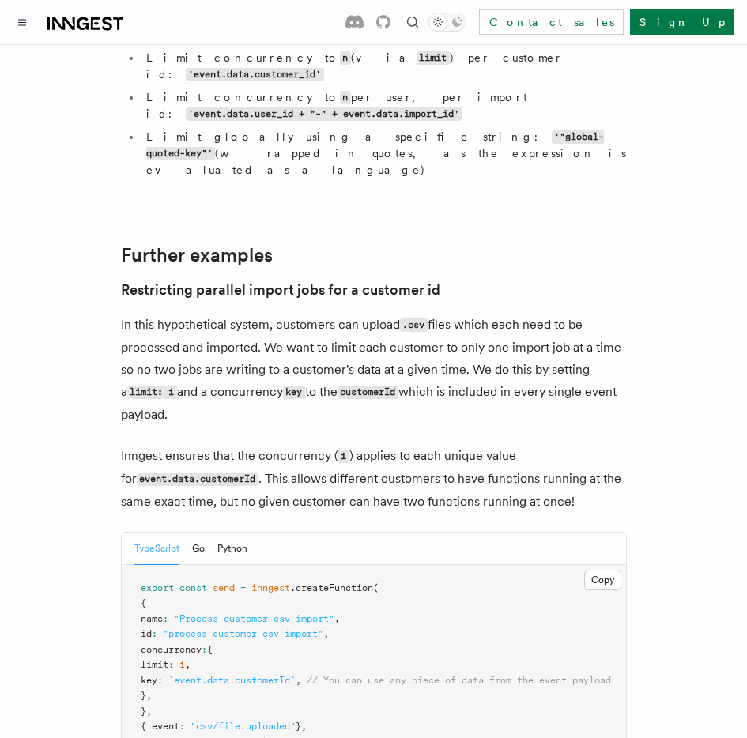
drag, startPoint x: 582, startPoint y: 440, endPoint x: 389, endPoint y: 213, distance: 297.6
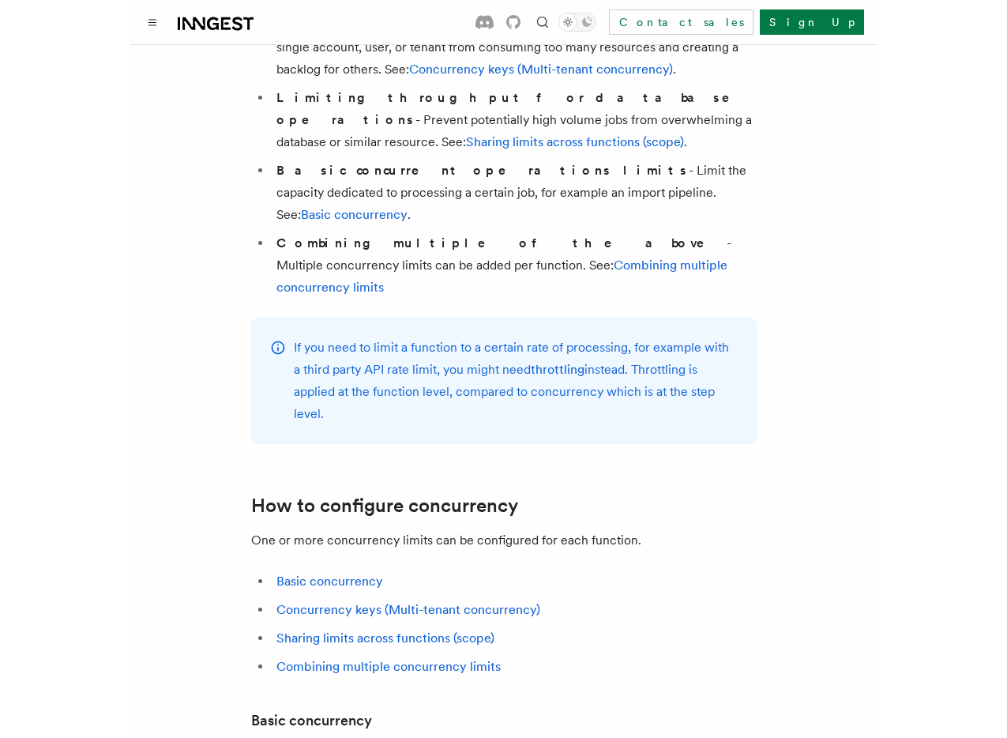
scroll to position [0, 0]
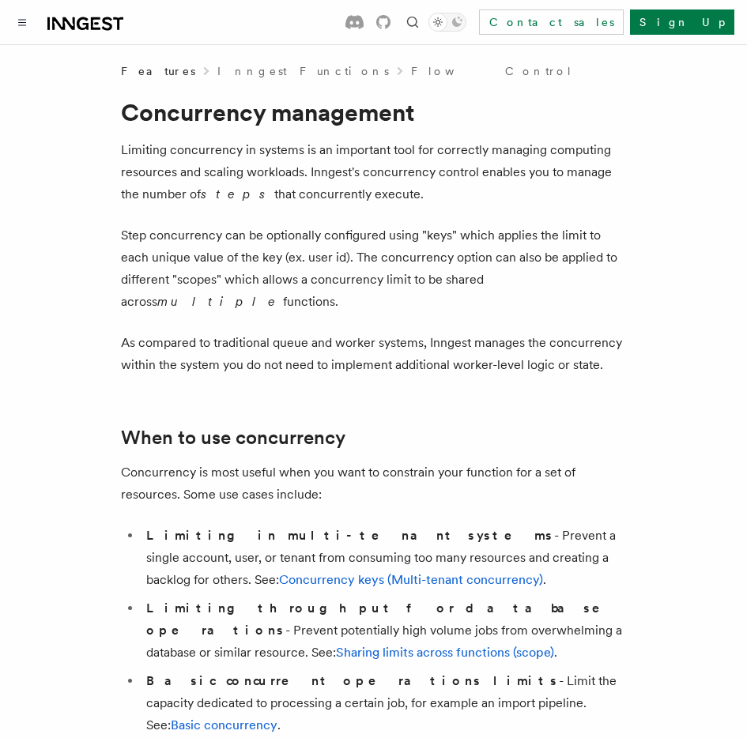
copy article "Limiting concurrency in systems is an important tool for correctly managing com…"
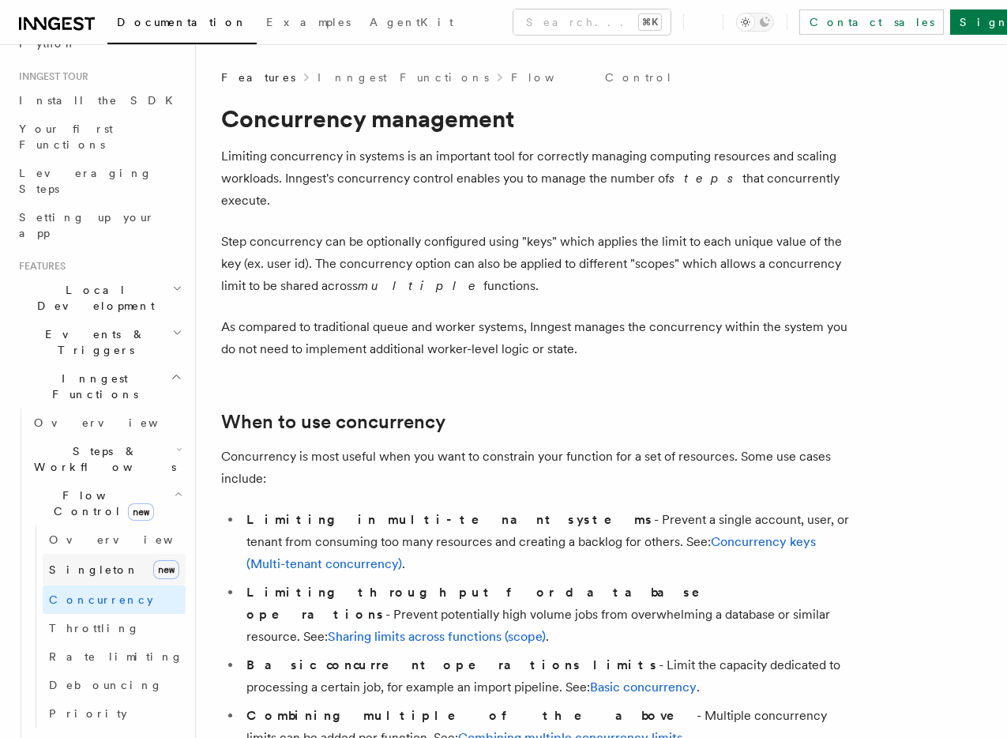
scroll to position [162, 0]
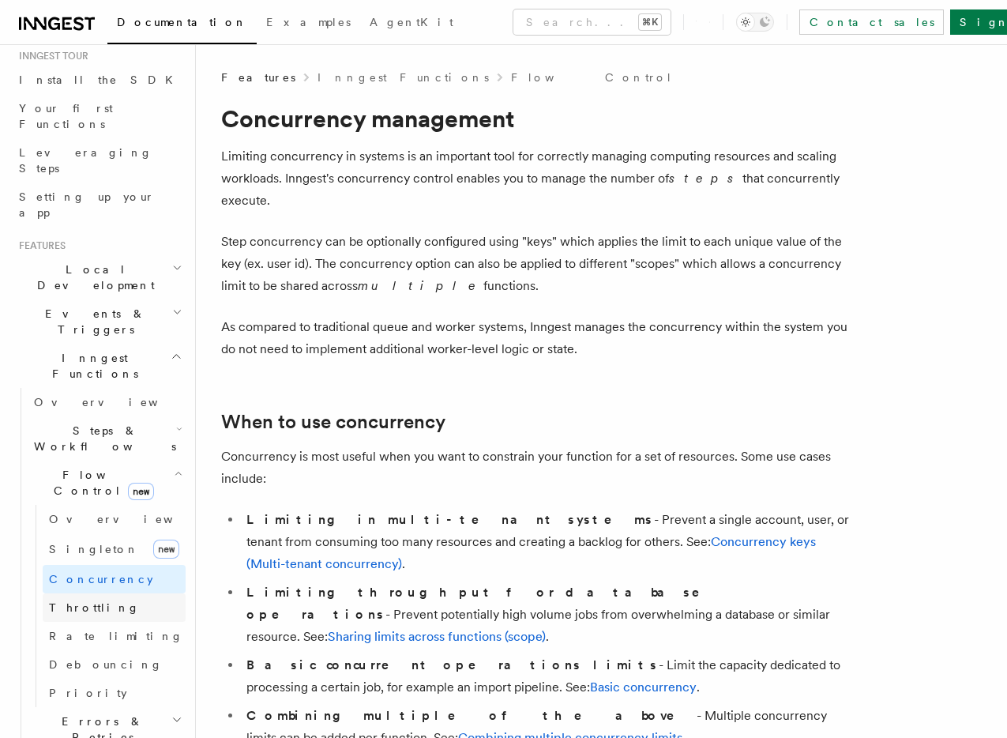
click at [92, 601] on span "Throttling" at bounding box center [94, 607] width 91 height 13
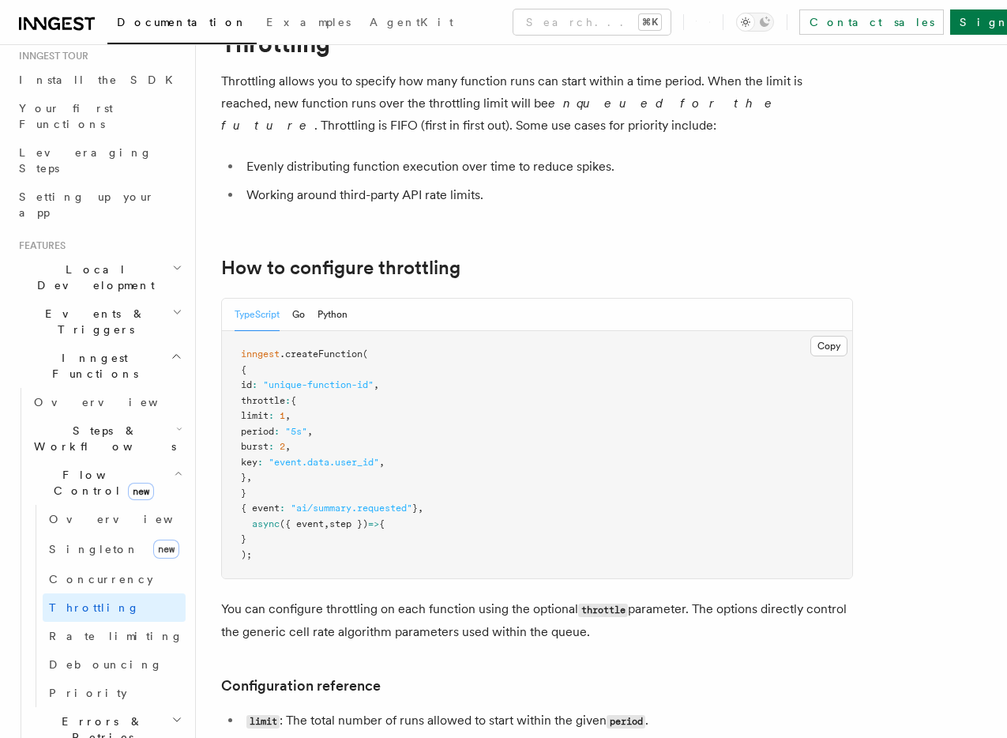
scroll to position [87, 0]
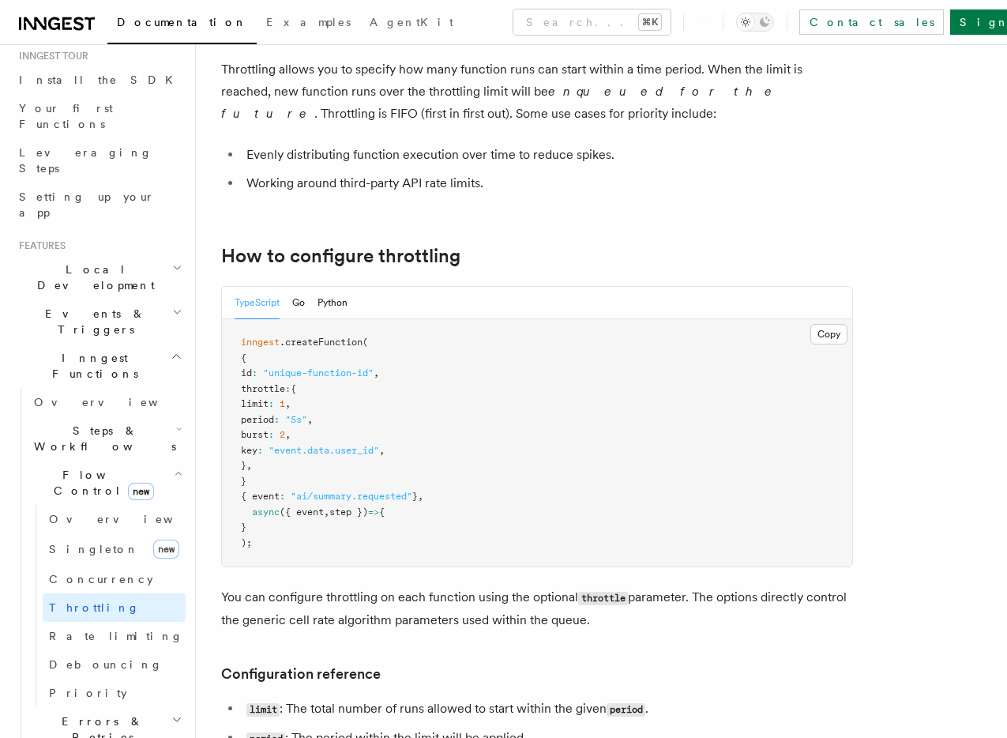
click at [269, 408] on span "limit" at bounding box center [255, 403] width 28 height 11
drag, startPoint x: 263, startPoint y: 386, endPoint x: 299, endPoint y: 463, distance: 84.5
click at [299, 464] on pre "inngest .createFunction ( { id : "unique-function-id" , throttle : { limit : 1 …" at bounding box center [537, 442] width 630 height 247
copy code "throttle : { limit : 1 , period : "5s" , burst : 2 , key : "event.data.user_id"…"
click at [496, 612] on p "You can configure throttling on each function using the optional throttle param…" at bounding box center [537, 608] width 632 height 45
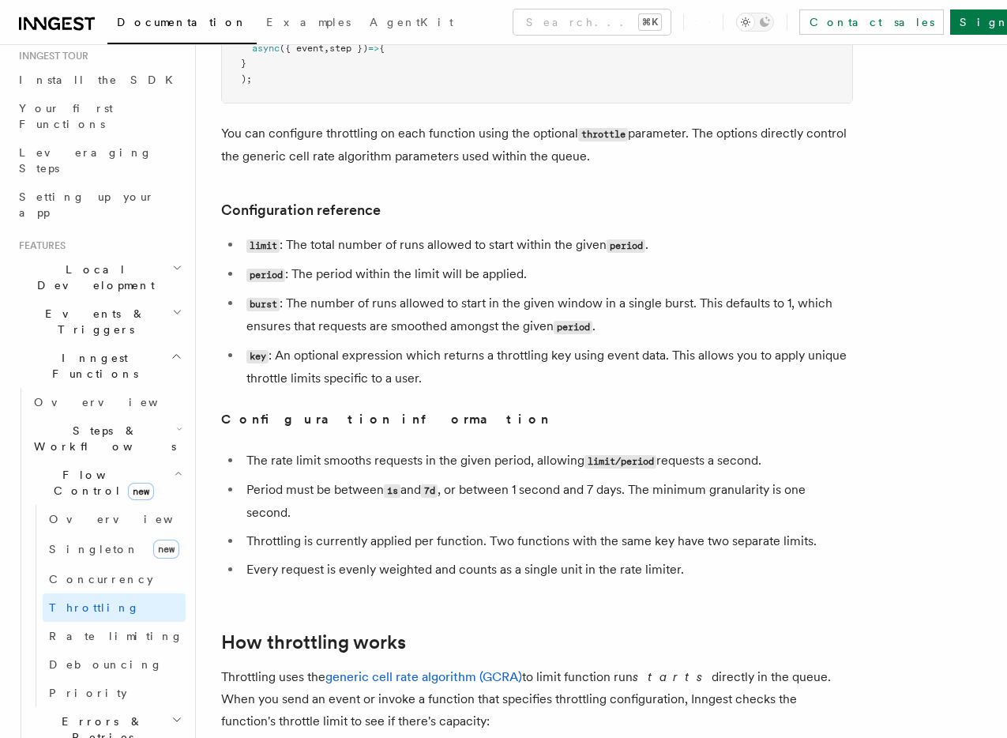
scroll to position [552, 0]
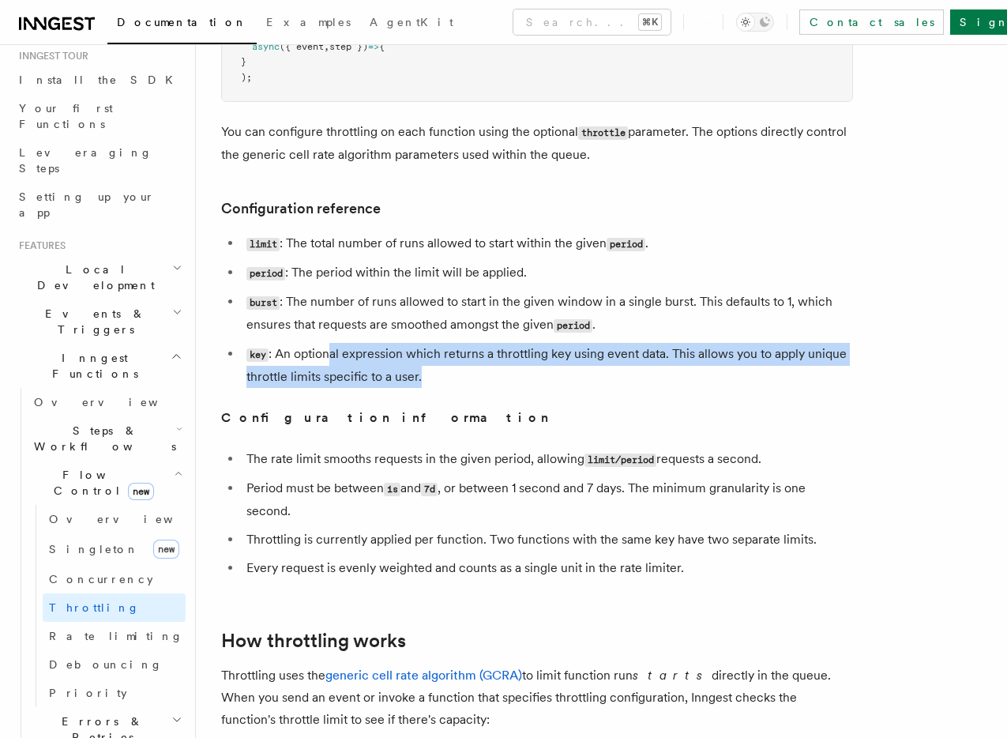
drag, startPoint x: 330, startPoint y: 350, endPoint x: 559, endPoint y: 401, distance: 233.8
click at [559, 401] on article "Features Inngest Functions Flow Control Throttling Throttling allows you to spe…" at bounding box center [601, 724] width 761 height 2415
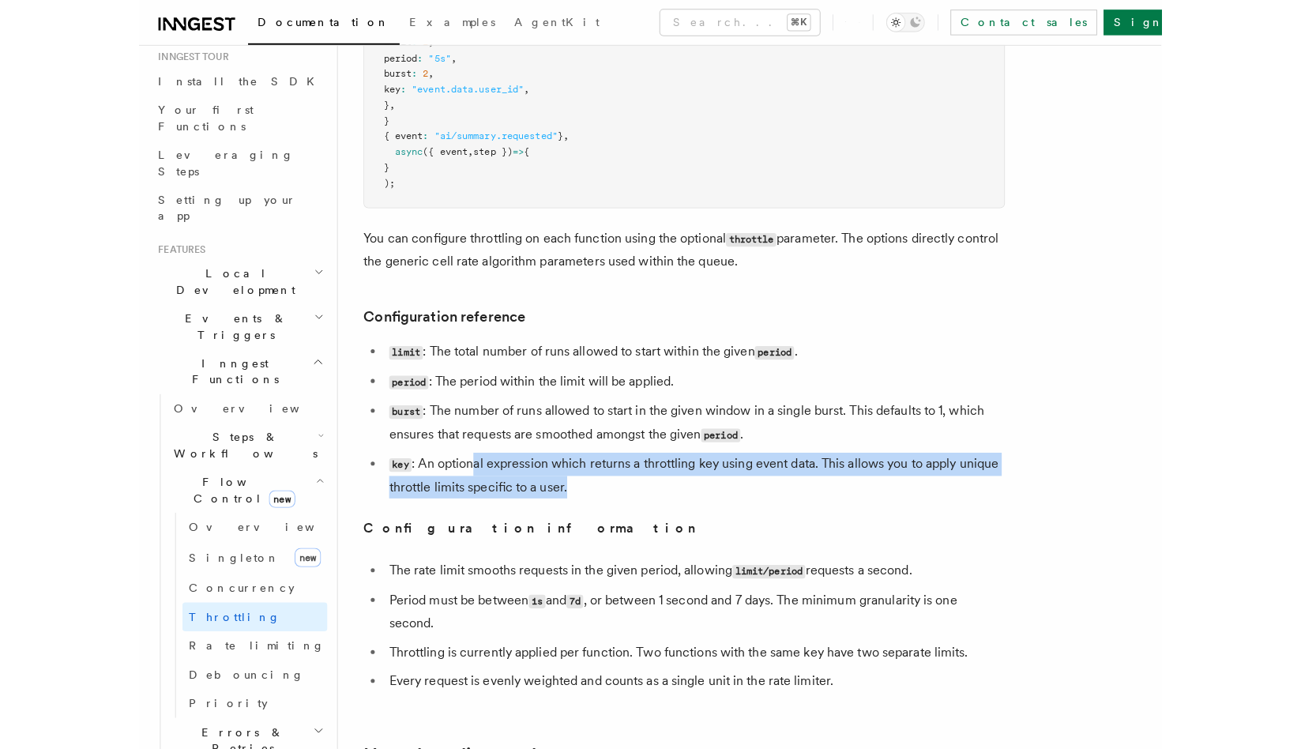
scroll to position [303, 0]
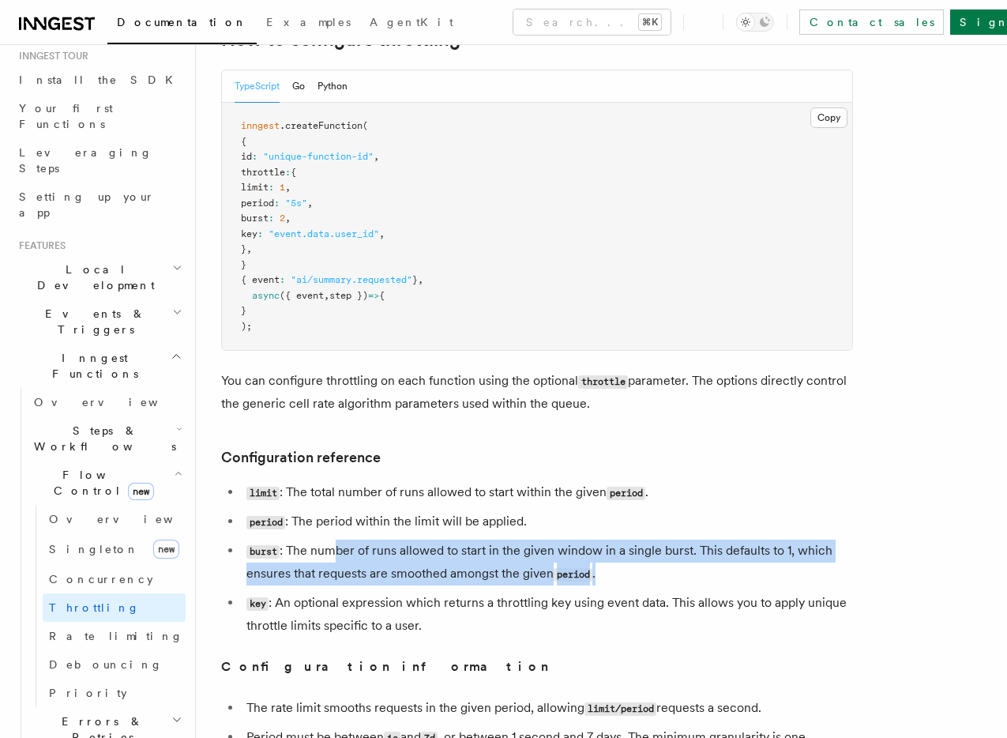
drag, startPoint x: 337, startPoint y: 548, endPoint x: 664, endPoint y: 573, distance: 327.2
click at [664, 573] on li "burst : The number of runs allowed to start in the given window in a single bur…" at bounding box center [547, 563] width 611 height 46
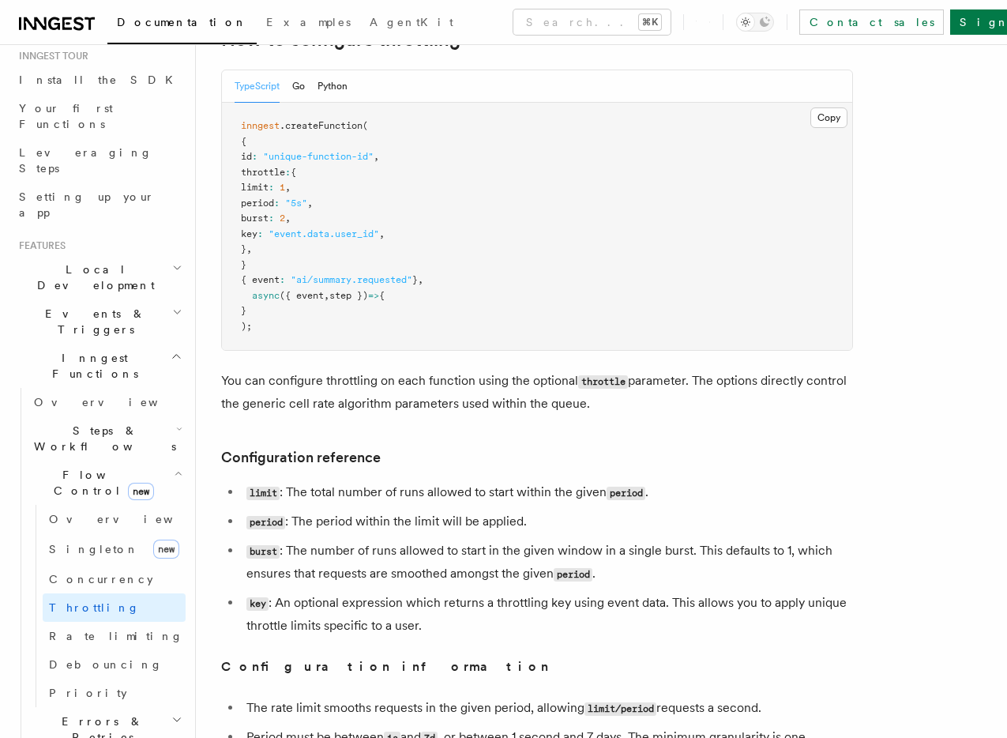
click at [344, 540] on li "burst : The number of runs allowed to start in the given window in a single bur…" at bounding box center [547, 563] width 611 height 46
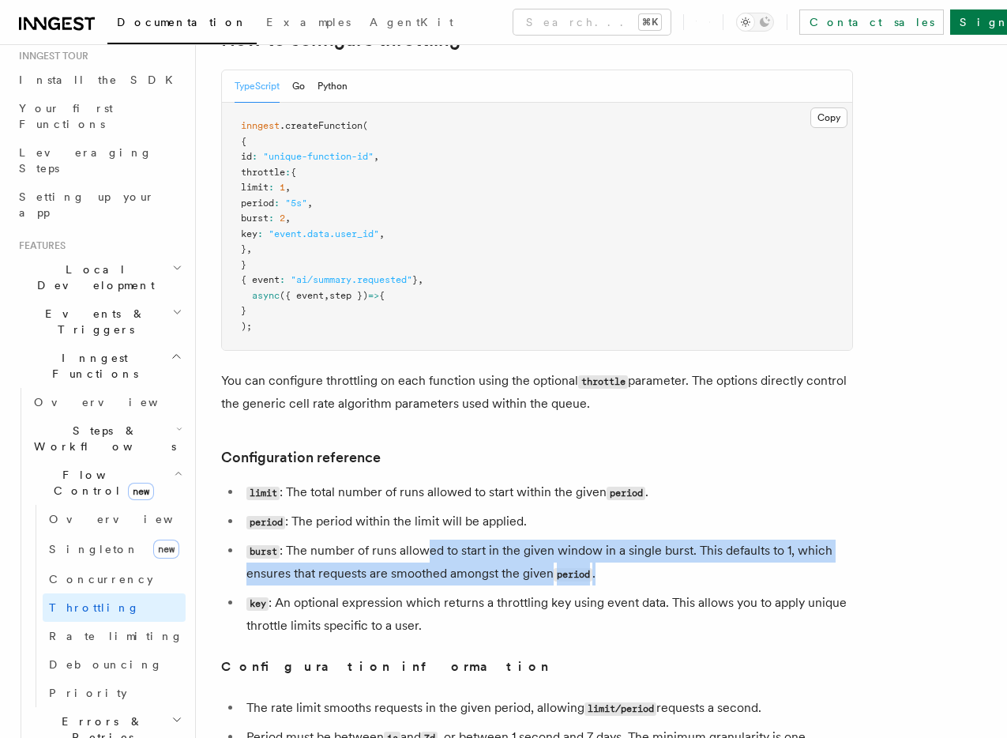
drag, startPoint x: 427, startPoint y: 542, endPoint x: 663, endPoint y: 569, distance: 237.0
click at [664, 569] on li "burst : The number of runs allowed to start in the given window in a single bur…" at bounding box center [547, 563] width 611 height 46
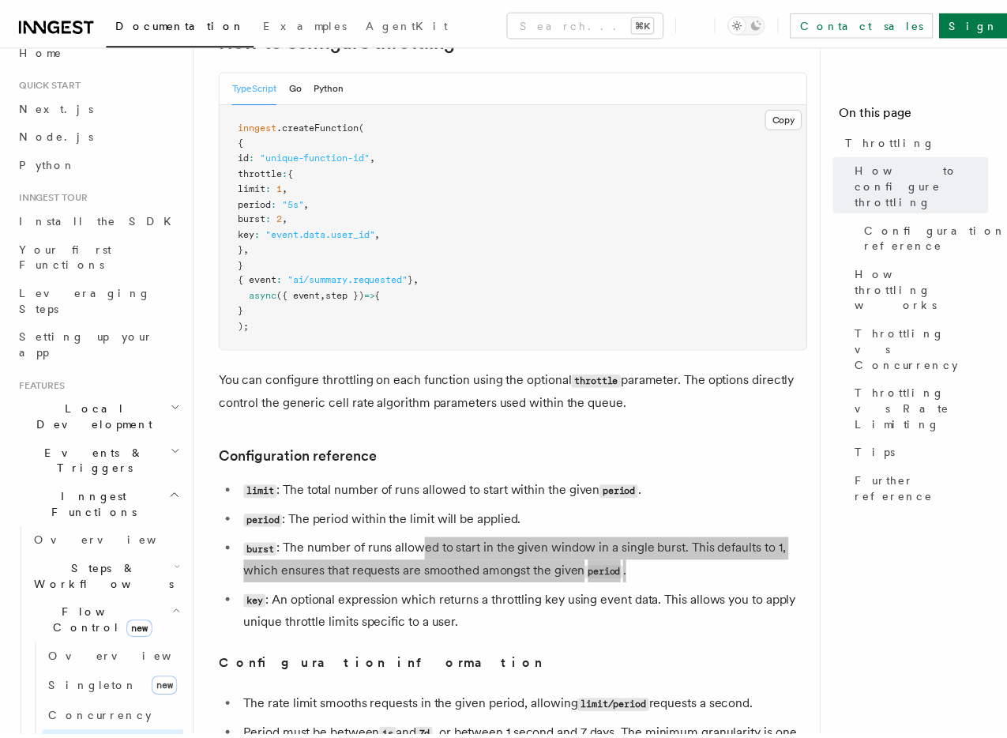
scroll to position [22, 0]
